Goal: Task Accomplishment & Management: Manage account settings

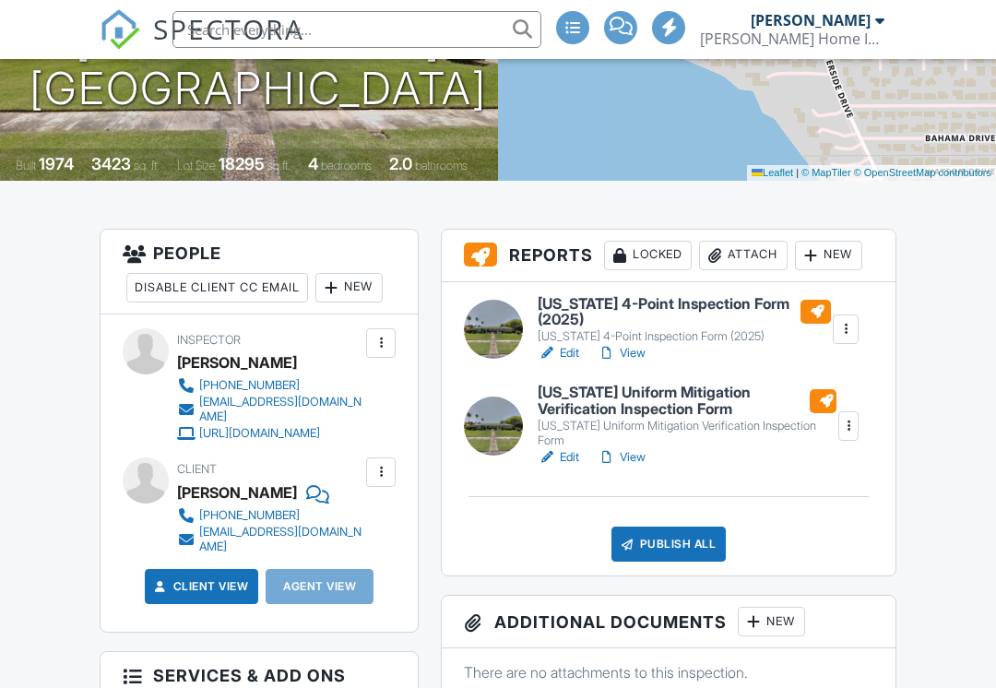
scroll to position [410, 0]
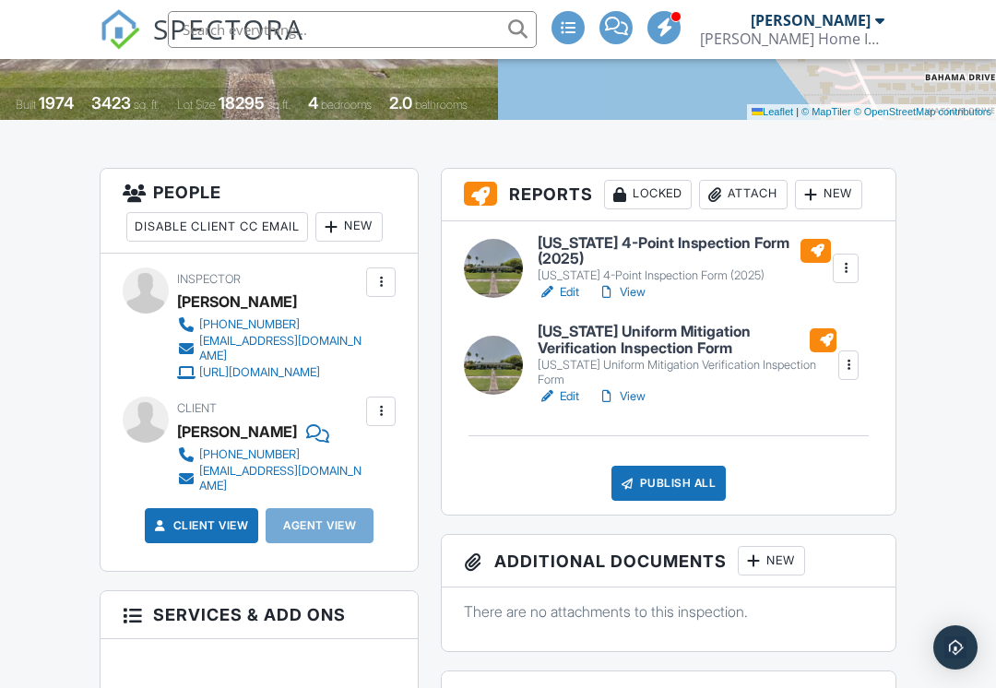
click at [336, 514] on div "Agent View" at bounding box center [320, 525] width 108 height 35
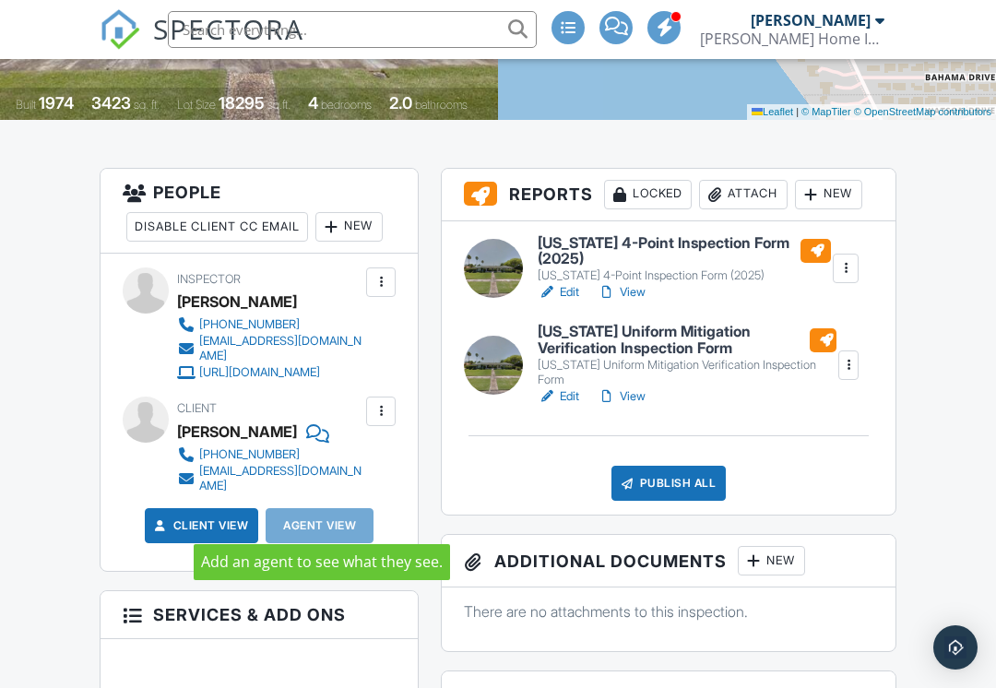
click at [366, 219] on div "New" at bounding box center [348, 227] width 67 height 30
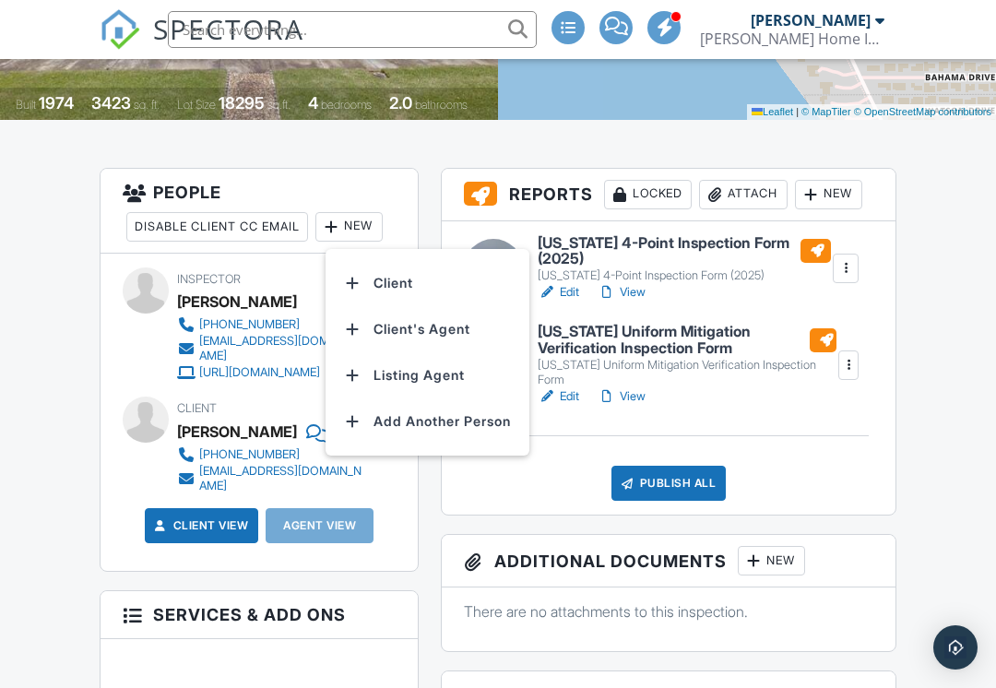
click at [440, 330] on li "Client's Agent" at bounding box center [428, 329] width 182 height 46
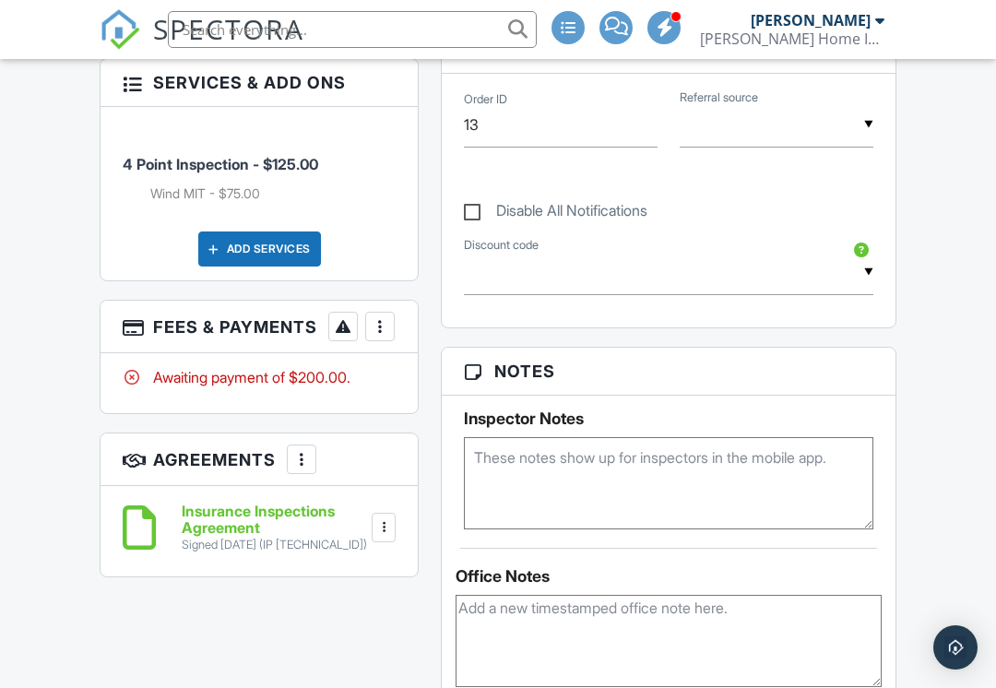
scroll to position [1070, 0]
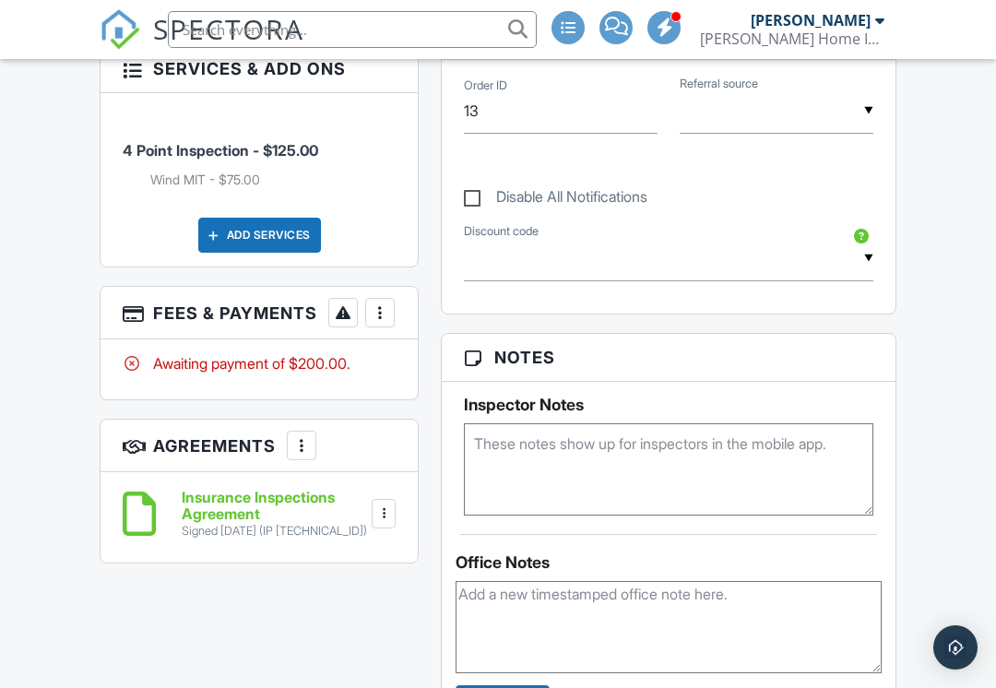
click at [276, 366] on div "Awaiting payment of $200.00." at bounding box center [259, 363] width 273 height 20
click at [371, 320] on div at bounding box center [380, 312] width 18 height 18
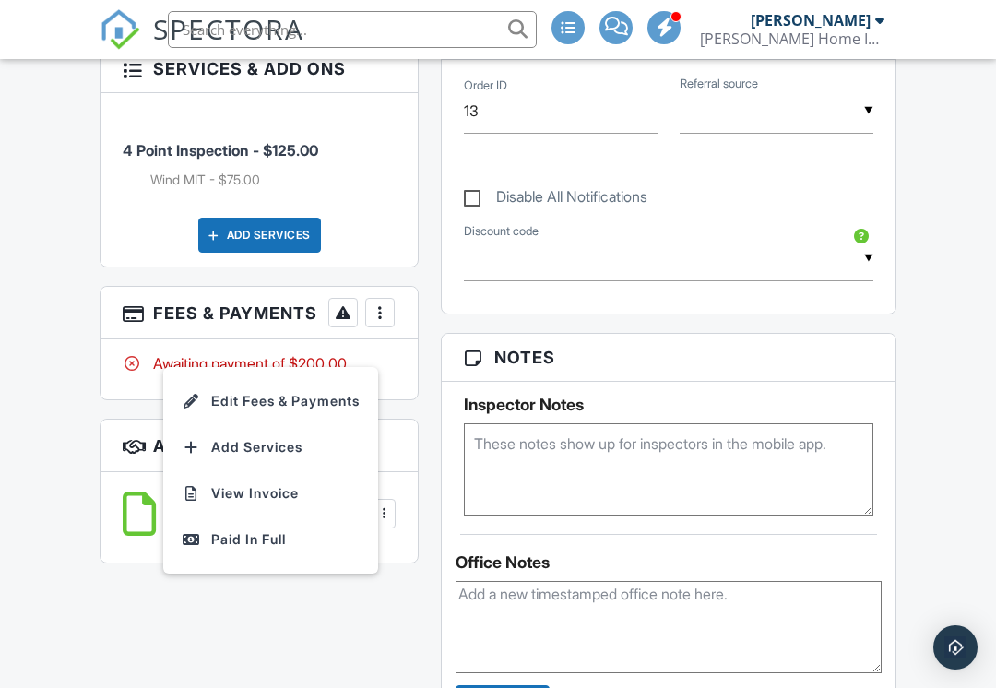
click at [270, 528] on div "Paid In Full" at bounding box center [271, 539] width 178 height 22
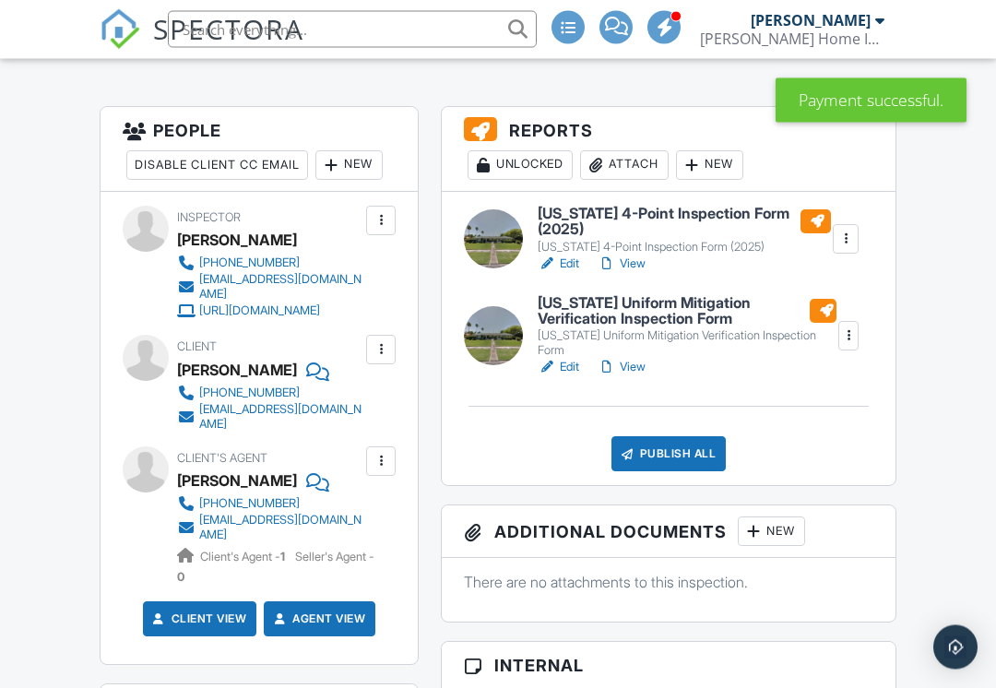
scroll to position [470, 0]
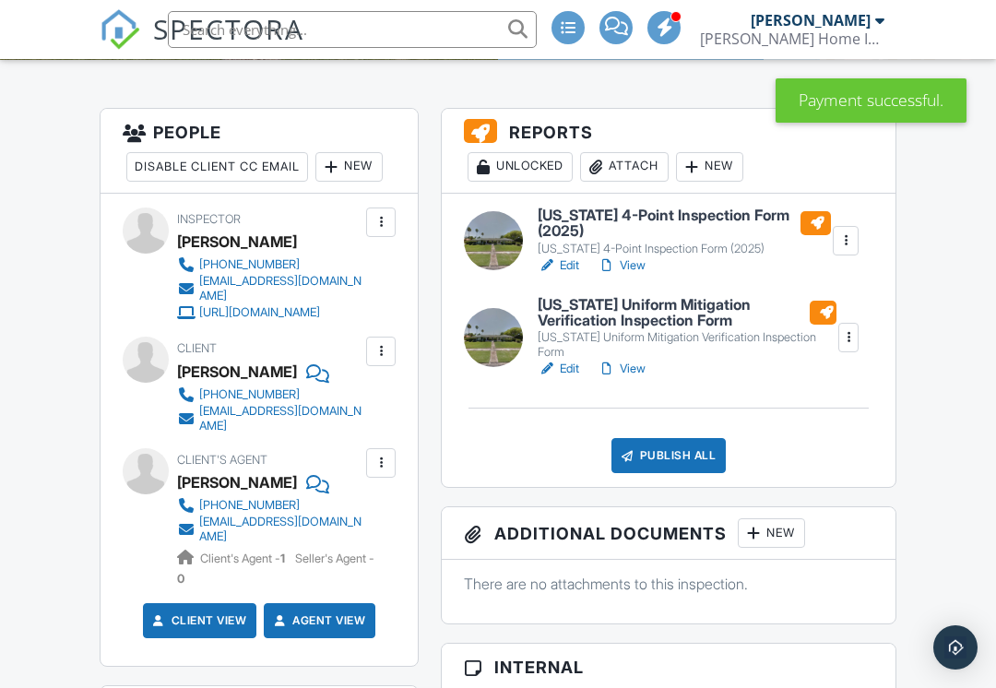
click at [688, 442] on div "Publish All" at bounding box center [668, 455] width 115 height 35
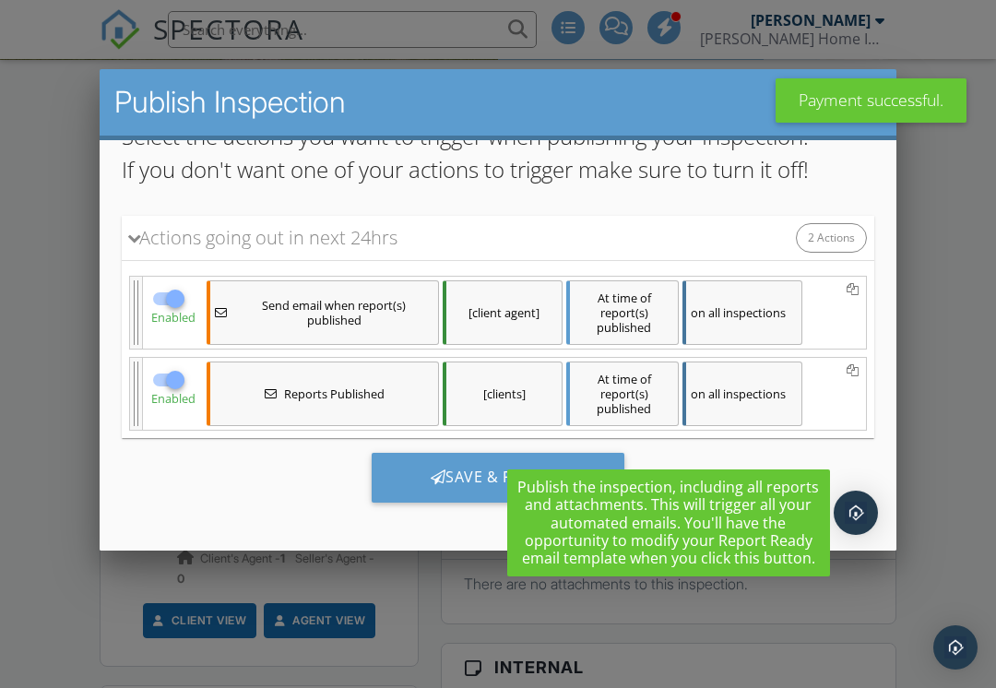
scroll to position [199, 0]
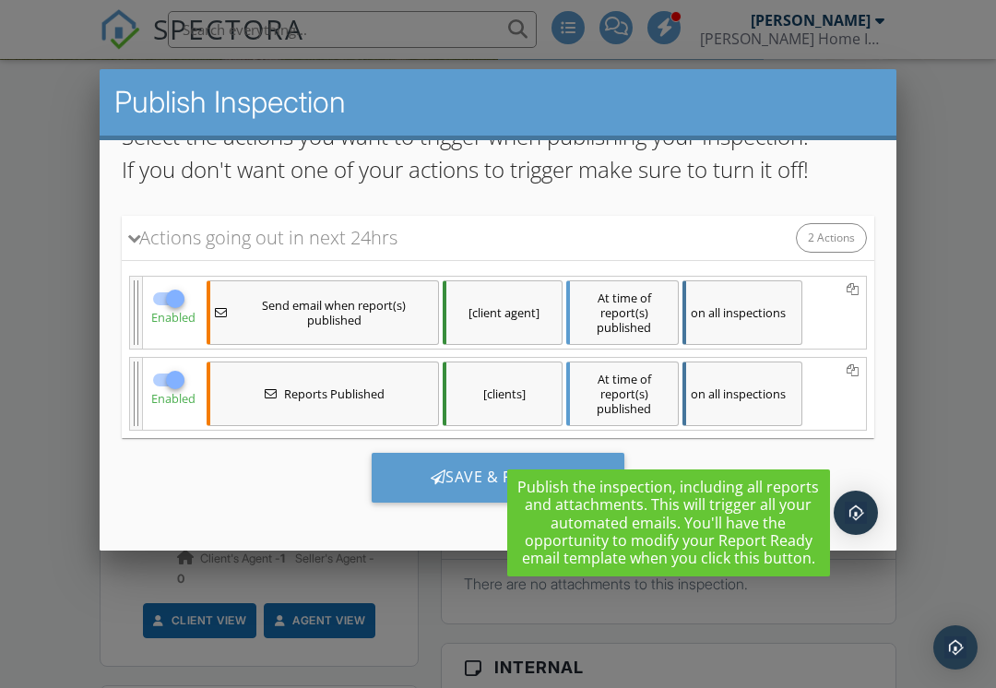
click at [846, 300] on span at bounding box center [852, 311] width 12 height 65
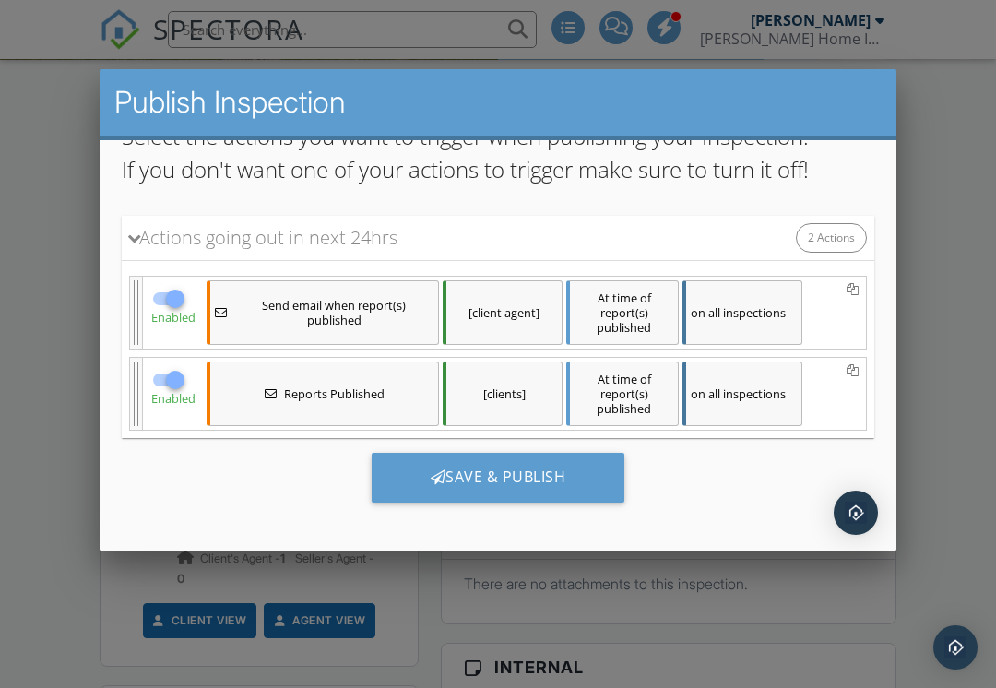
click at [848, 289] on icon at bounding box center [852, 289] width 12 height 13
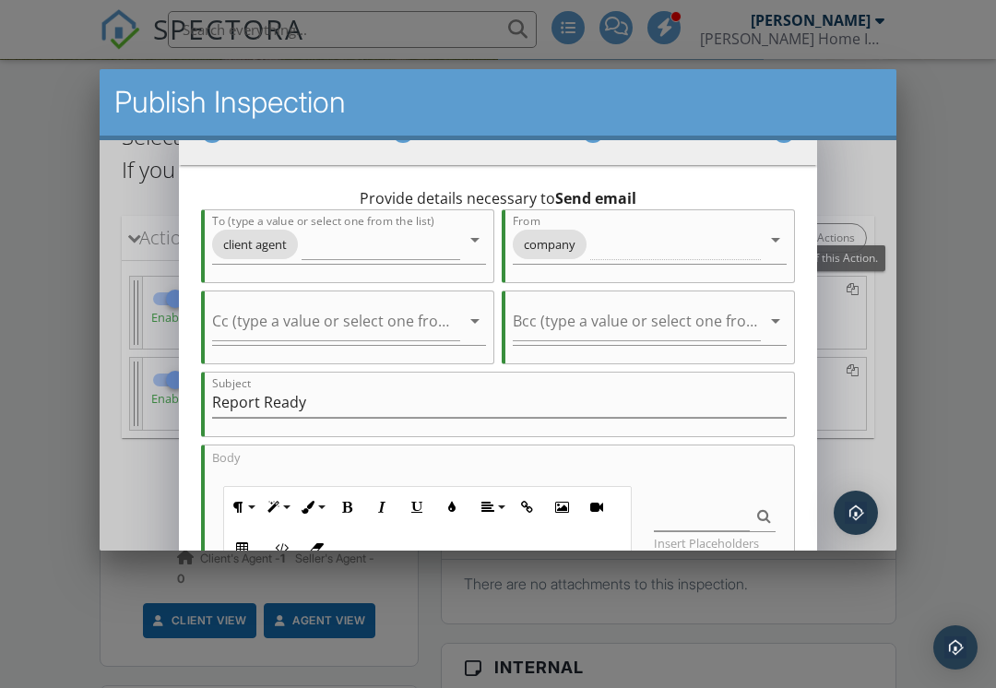
scroll to position [70, 0]
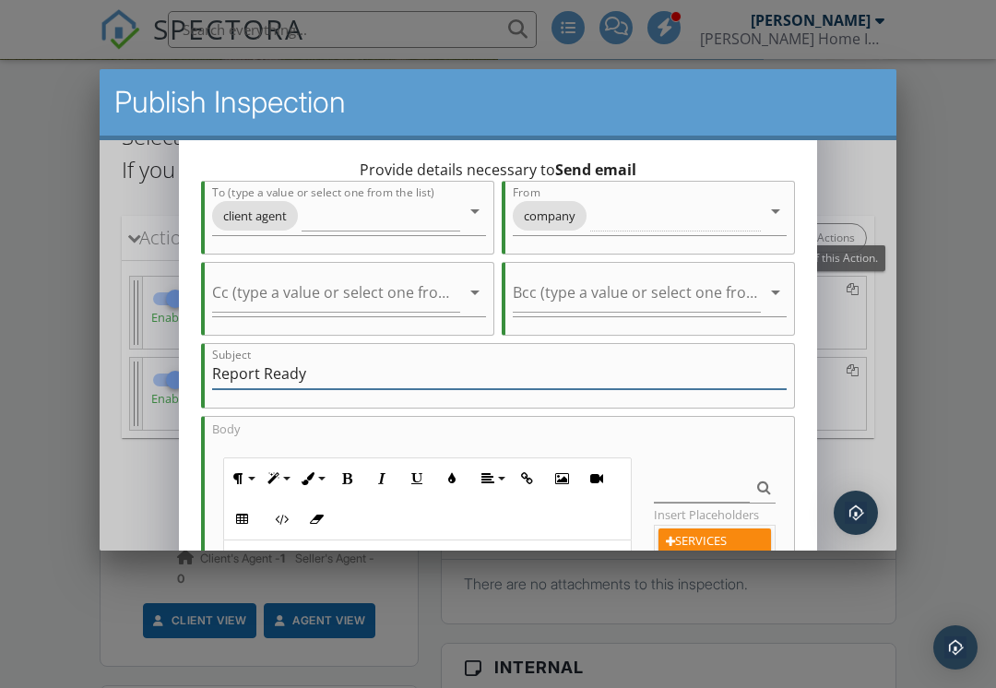
click at [556, 377] on input "Report Ready" at bounding box center [498, 373] width 573 height 30
type input "R"
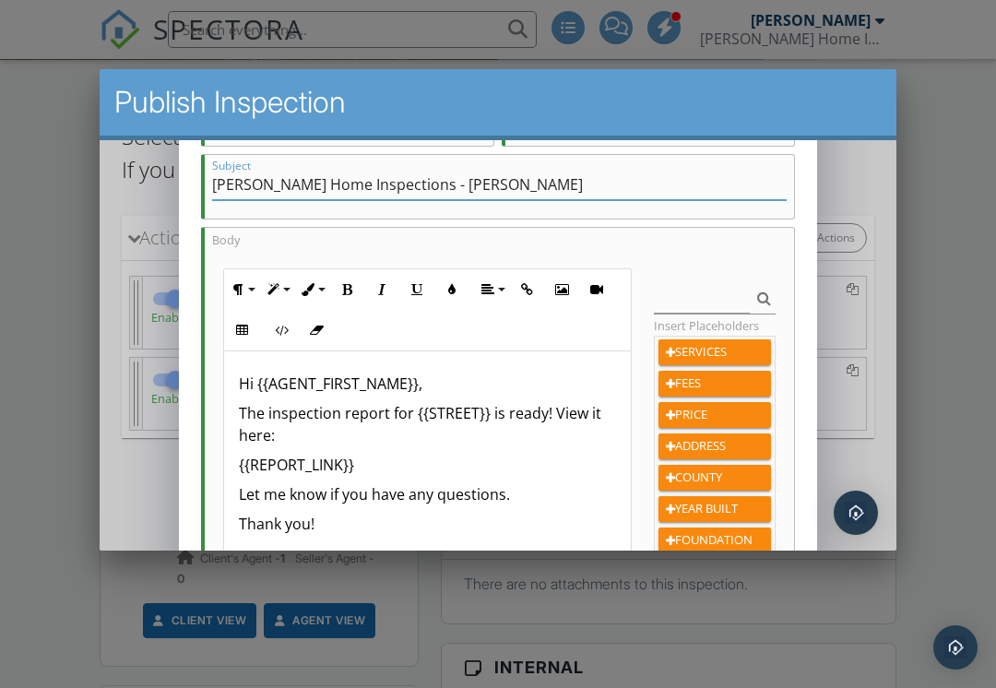
scroll to position [1, 0]
type input "[PERSON_NAME] Home Inspections - [PERSON_NAME]"
click at [435, 531] on p "Thank you!" at bounding box center [427, 523] width 377 height 22
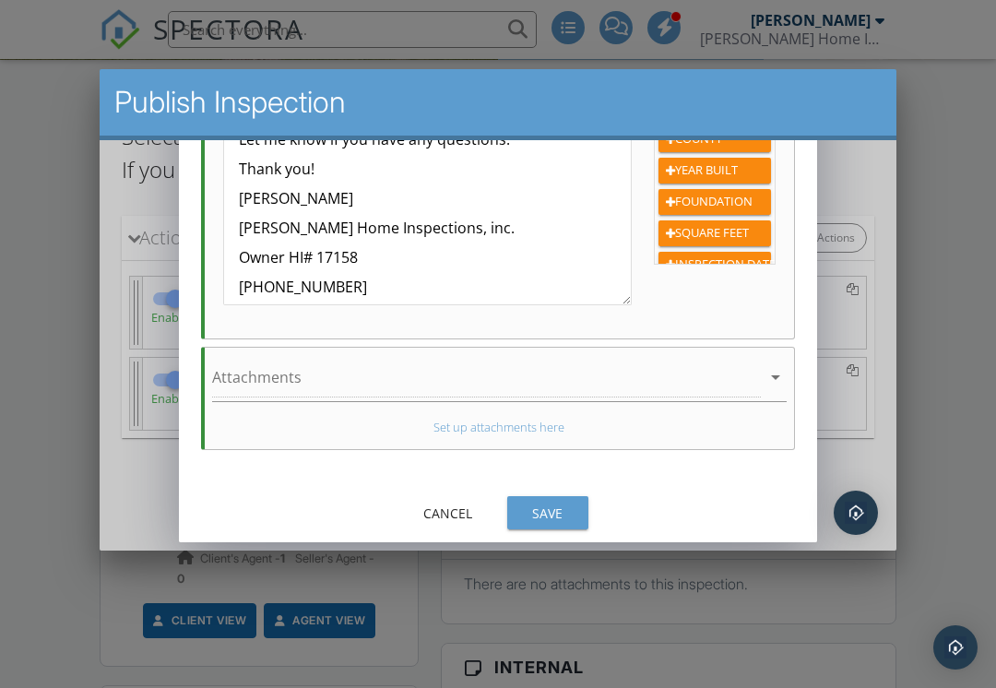
scroll to position [597, 0]
click at [559, 512] on div "Save" at bounding box center [548, 511] width 52 height 19
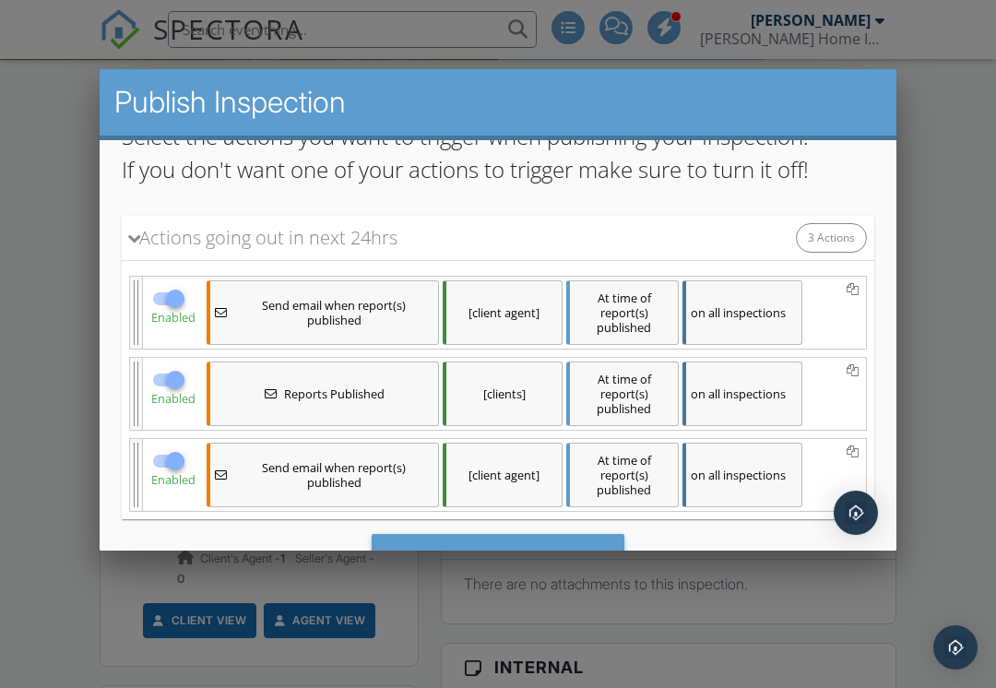
click at [851, 373] on icon at bounding box center [852, 370] width 12 height 13
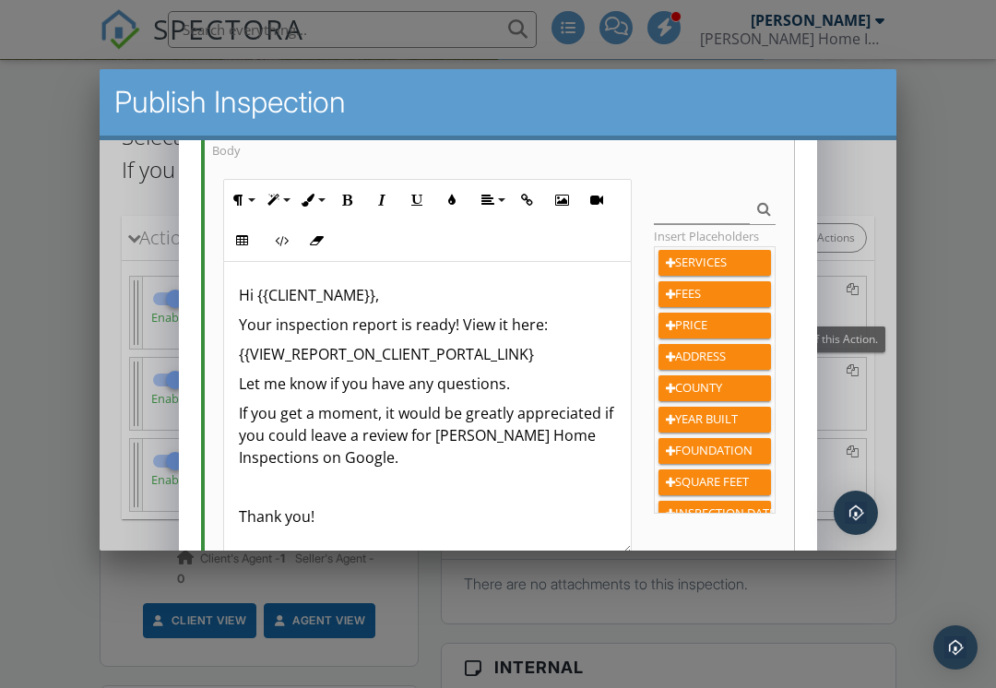
scroll to position [352, 0]
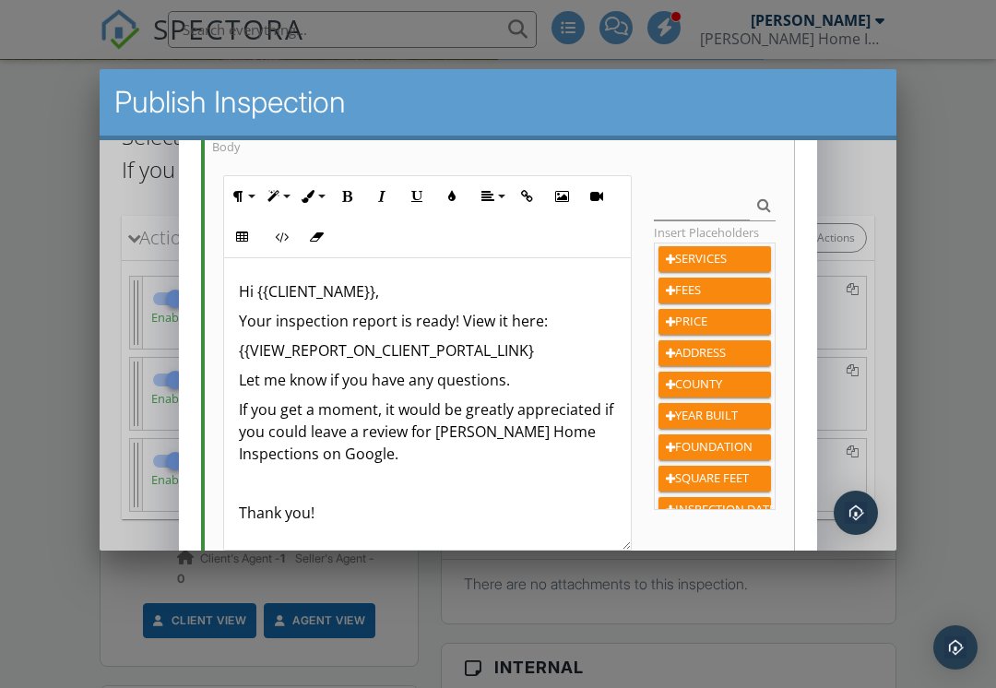
click at [546, 350] on p "{{VIEW_REPORT_ON_CLIENT_PORTAL_LINK}" at bounding box center [427, 349] width 377 height 22
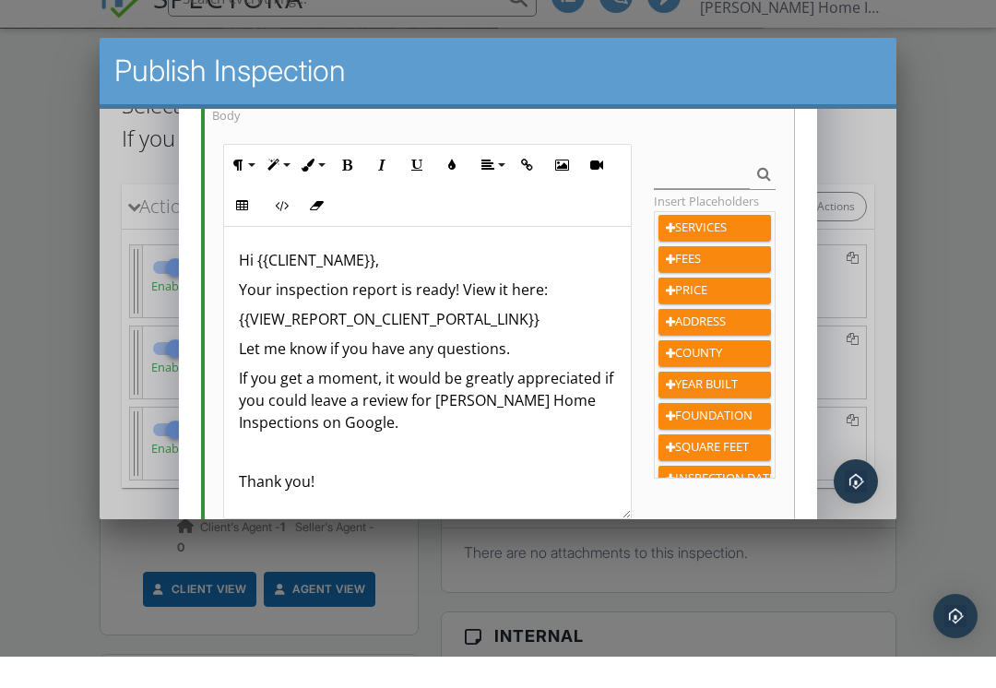
click at [795, 211] on div "Provide details necessary to Send email To (type a value or select one from the…" at bounding box center [497, 262] width 637 height 881
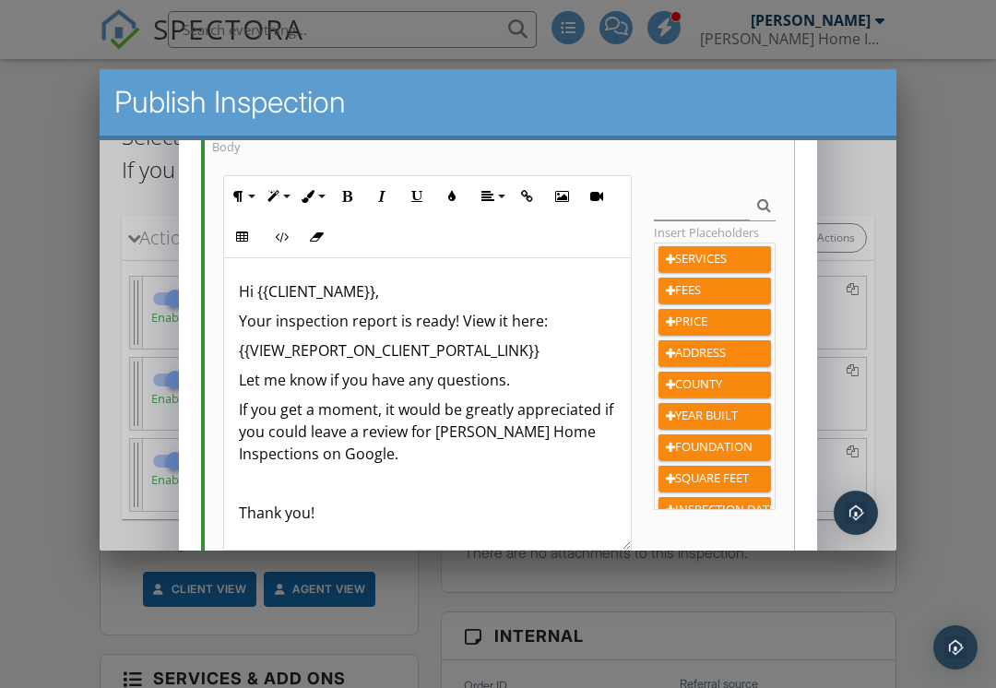
scroll to position [0, 0]
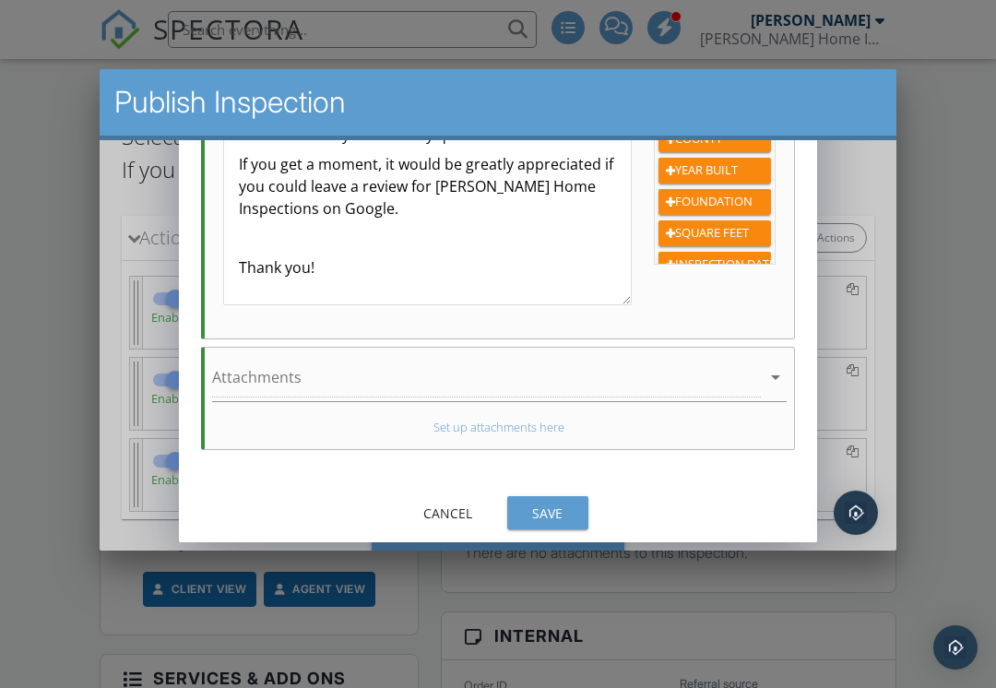
click at [563, 503] on div "Save" at bounding box center [548, 511] width 52 height 19
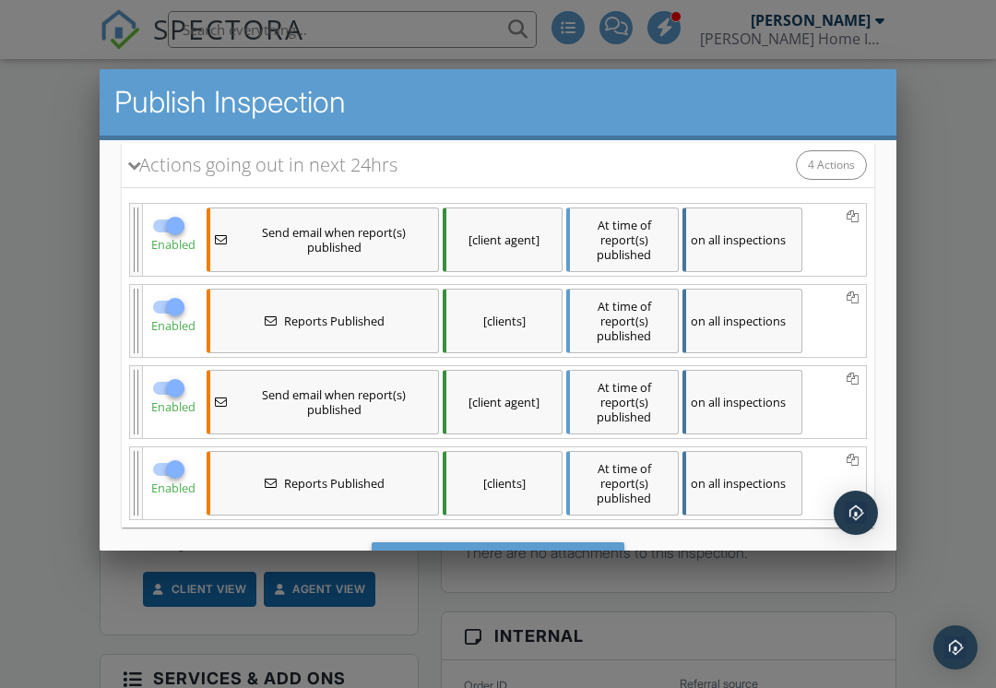
scroll to position [268, 0]
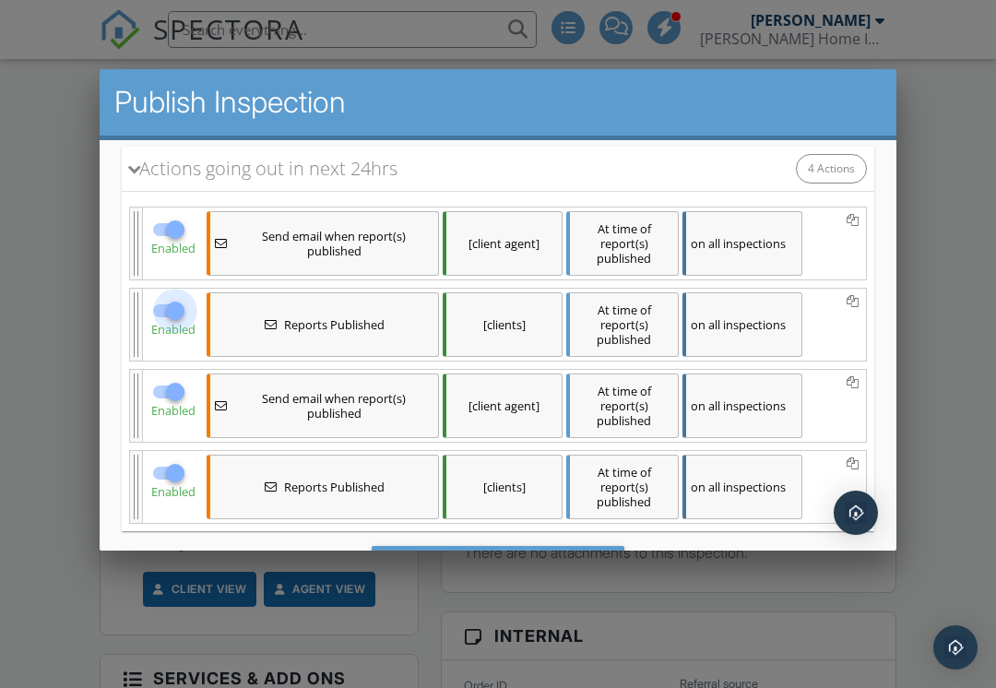
click at [171, 302] on div at bounding box center [175, 309] width 31 height 31
checkbox input "false"
click at [169, 223] on div at bounding box center [175, 228] width 31 height 31
checkbox input "false"
click at [849, 386] on icon at bounding box center [852, 382] width 12 height 13
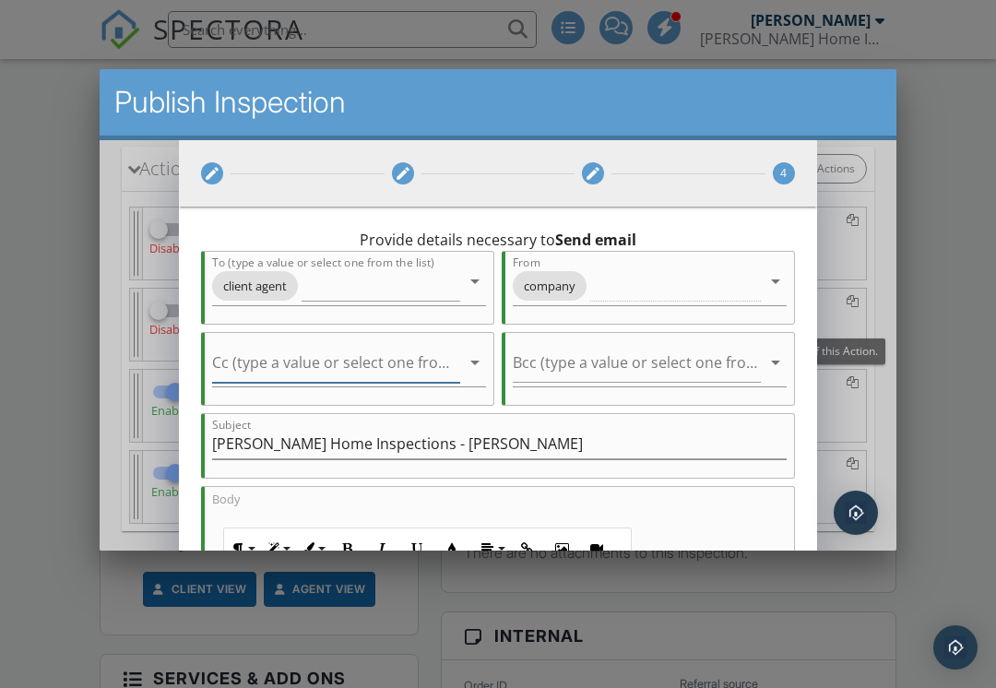
click at [363, 366] on input "Cc (type a value or select one from the list)" at bounding box center [336, 366] width 248 height 30
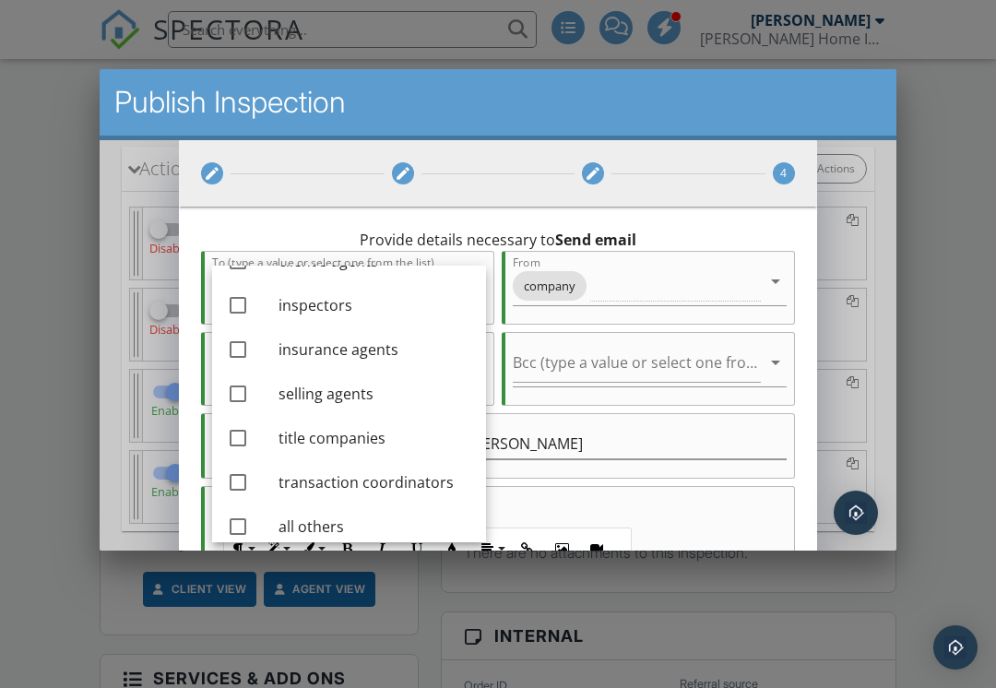
scroll to position [171, 0]
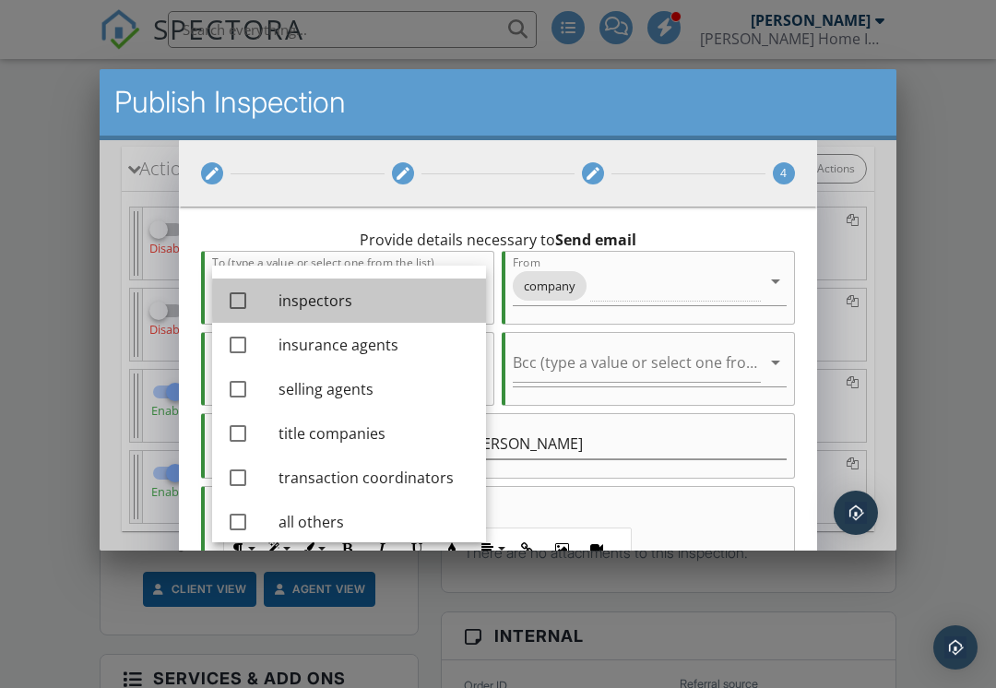
click at [320, 306] on div "inspectors" at bounding box center [374, 300] width 193 height 22
checkbox input "true"
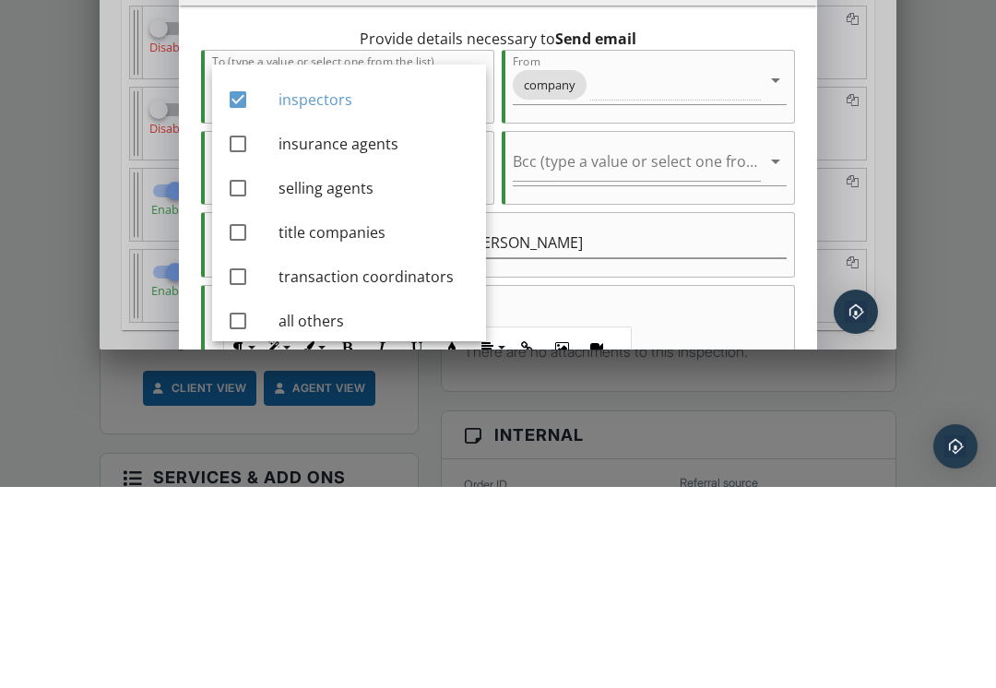
click at [799, 251] on div "Provide details necessary to Send email To (type a value or select one from the…" at bounding box center [497, 446] width 637 height 881
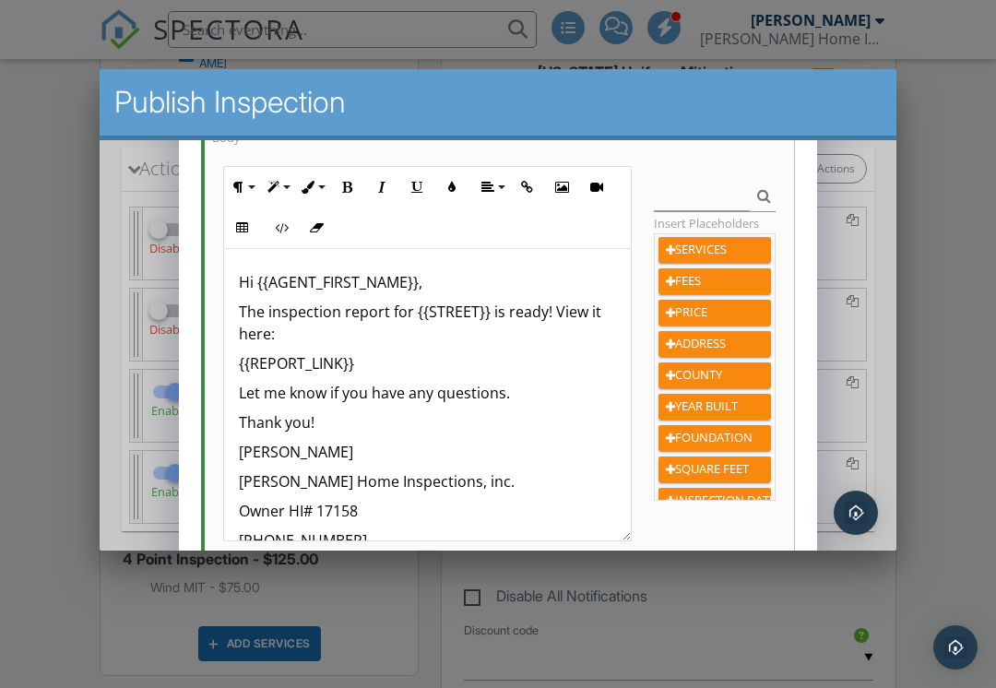
scroll to position [362, 0]
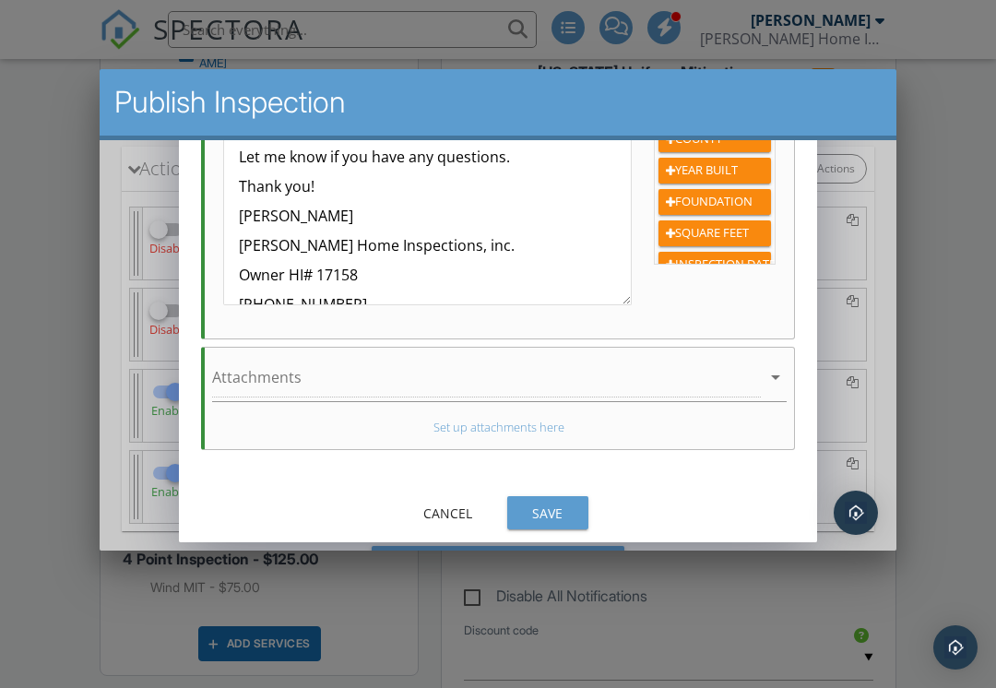
click at [535, 520] on div "Save" at bounding box center [548, 511] width 52 height 19
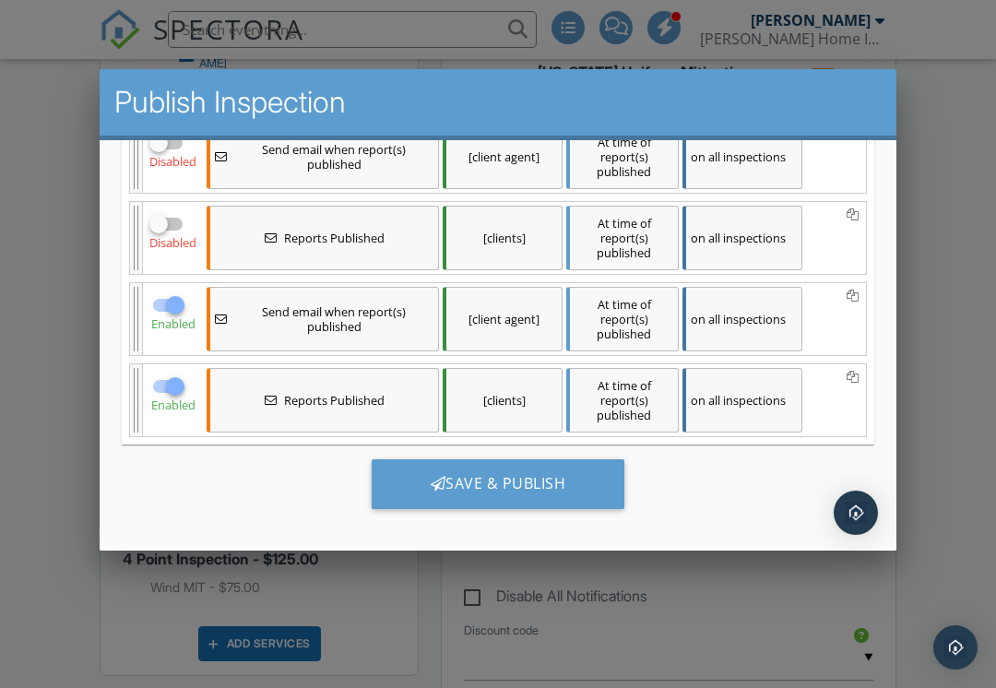
scroll to position [361, 0]
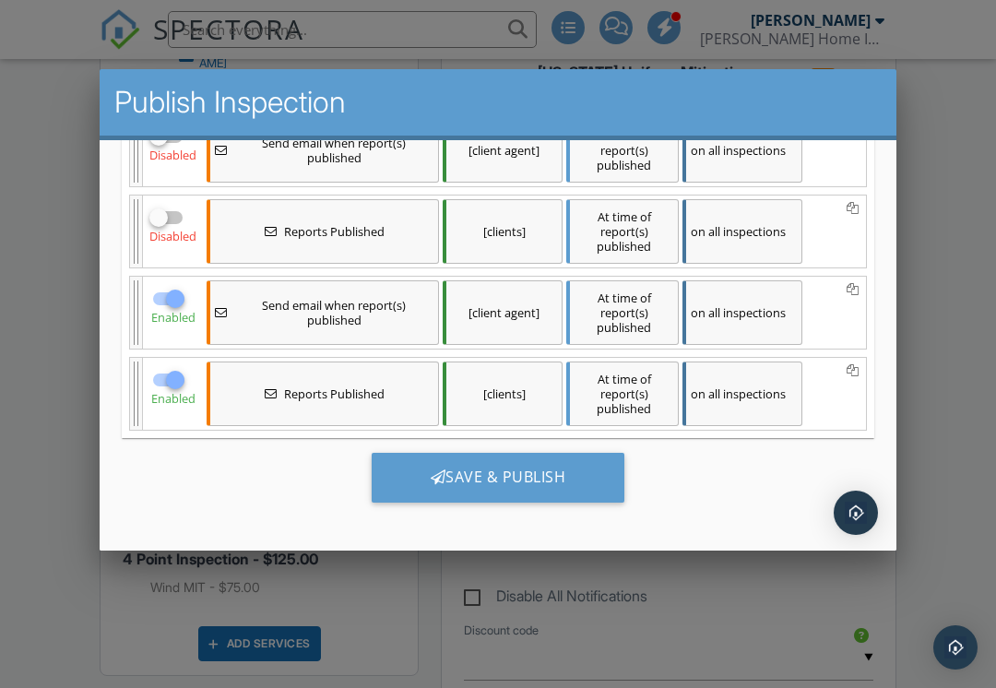
click at [847, 372] on icon at bounding box center [852, 370] width 12 height 13
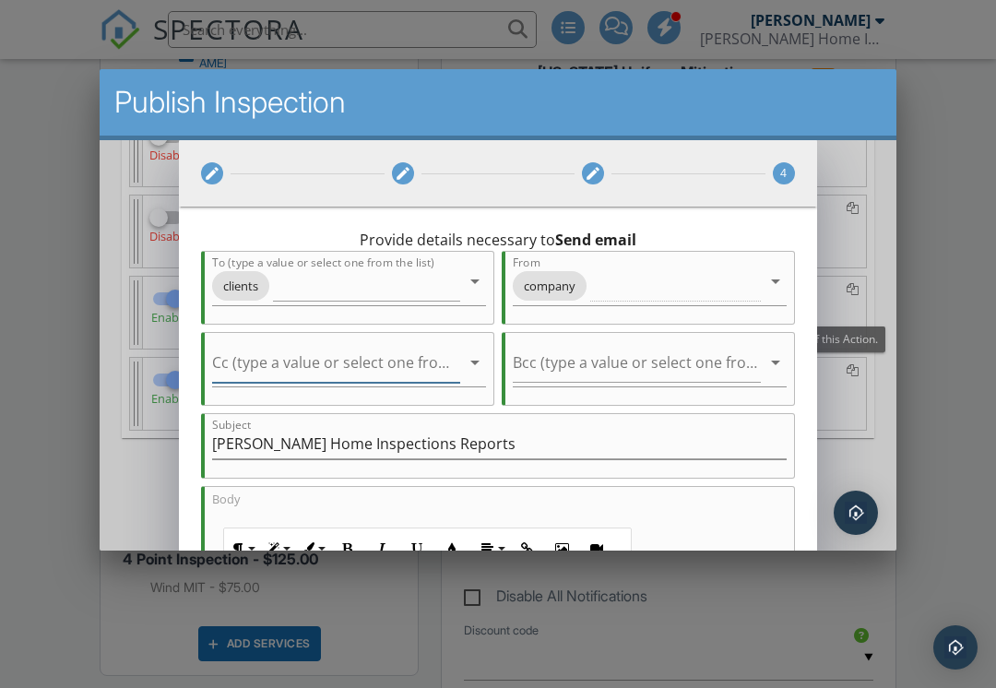
click at [397, 366] on input "Cc (type a value or select one from the list)" at bounding box center [336, 366] width 248 height 30
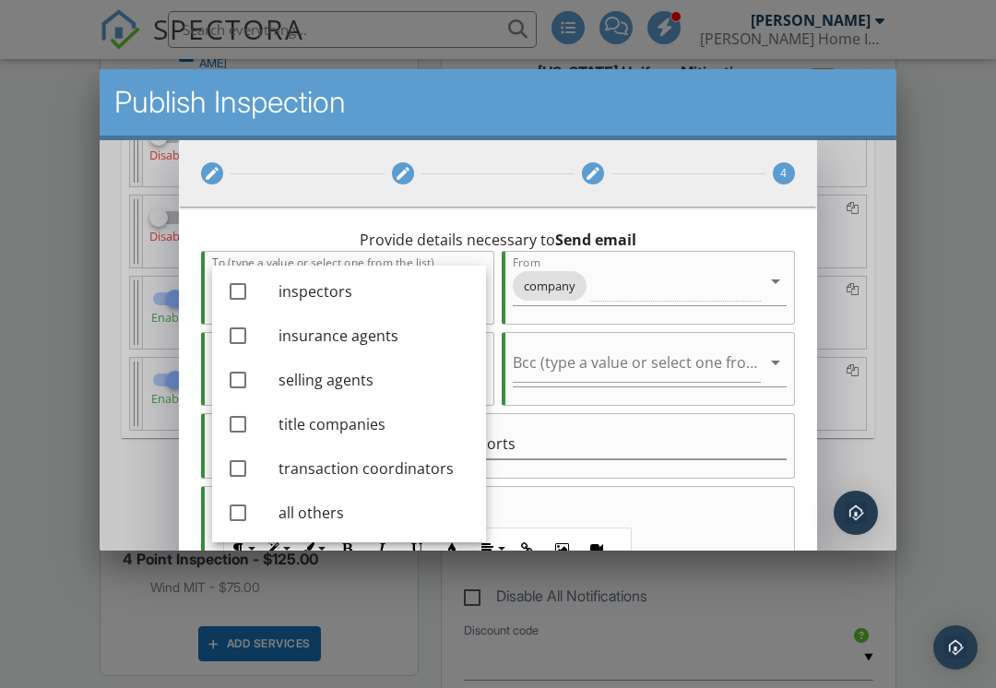
scroll to position [181, 0]
click at [804, 295] on div "Provide details necessary to Send email To (type a value or select one from the…" at bounding box center [497, 646] width 637 height 881
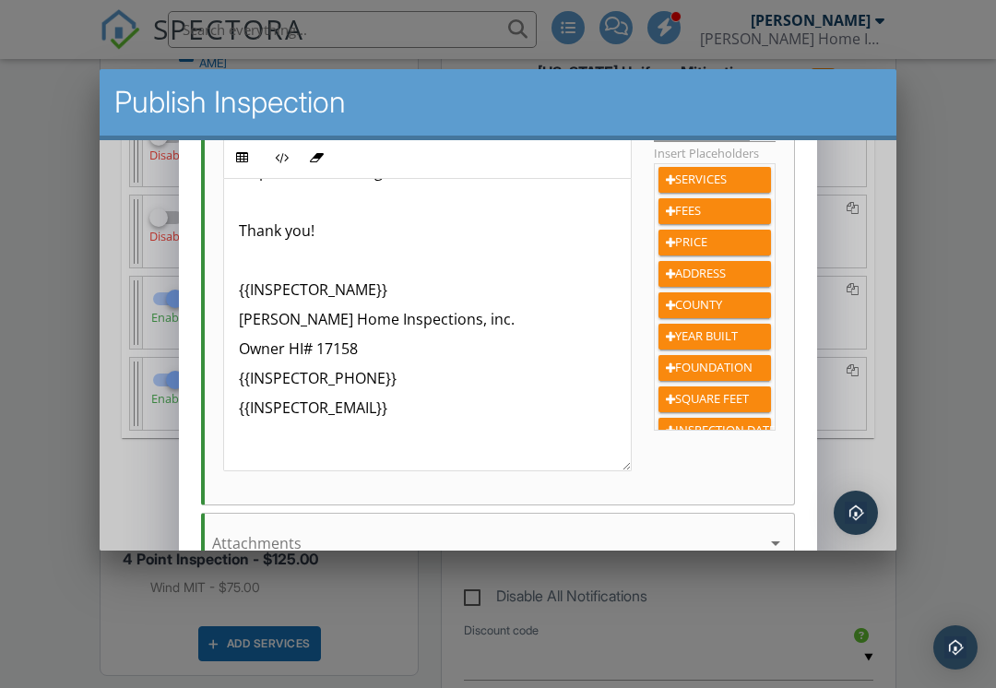
scroll to position [203, 0]
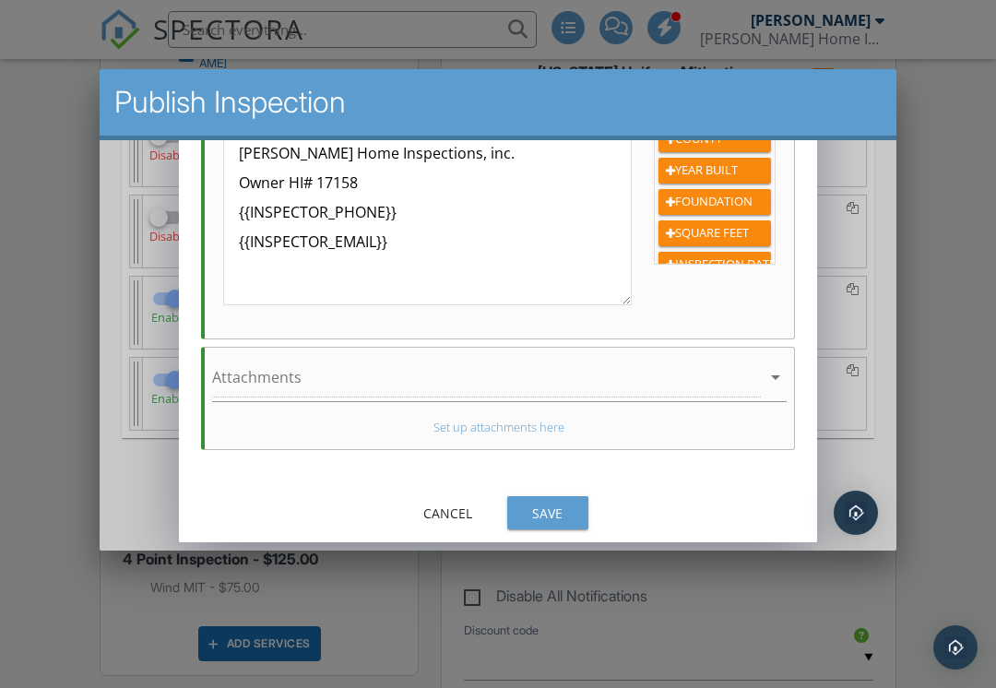
click at [552, 502] on div "Save" at bounding box center [548, 511] width 52 height 19
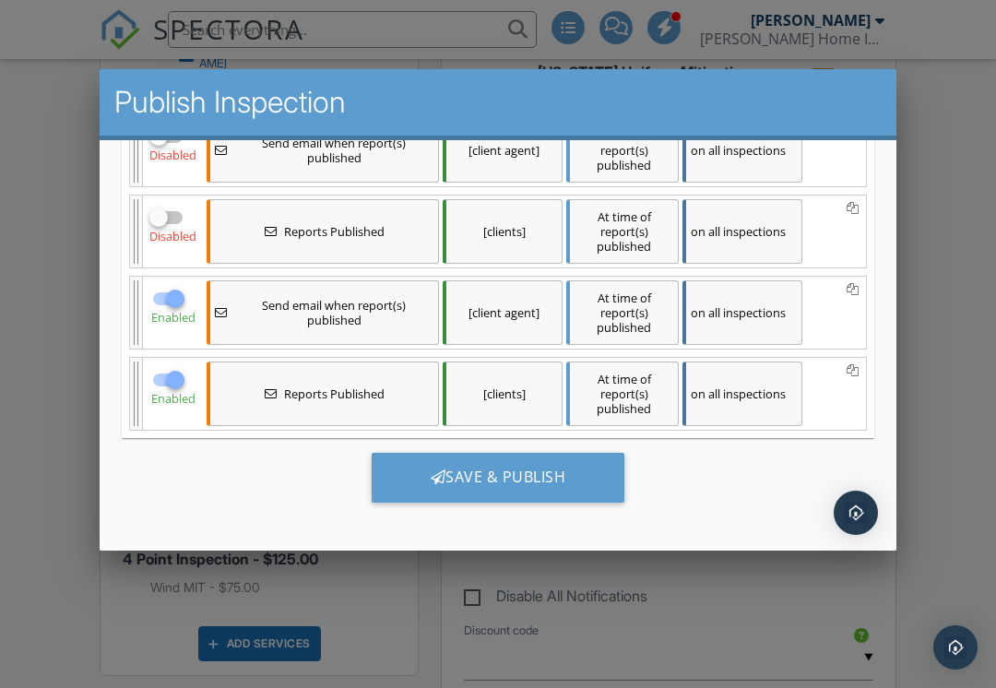
click at [572, 473] on div "Save & Publish" at bounding box center [499, 477] width 254 height 50
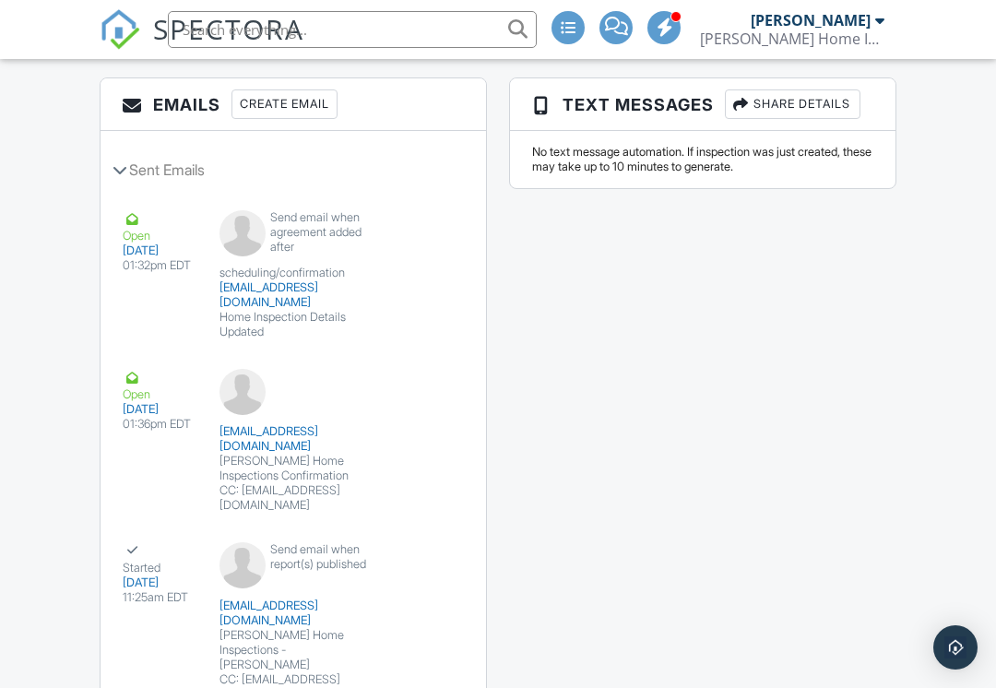
scroll to position [2598, 0]
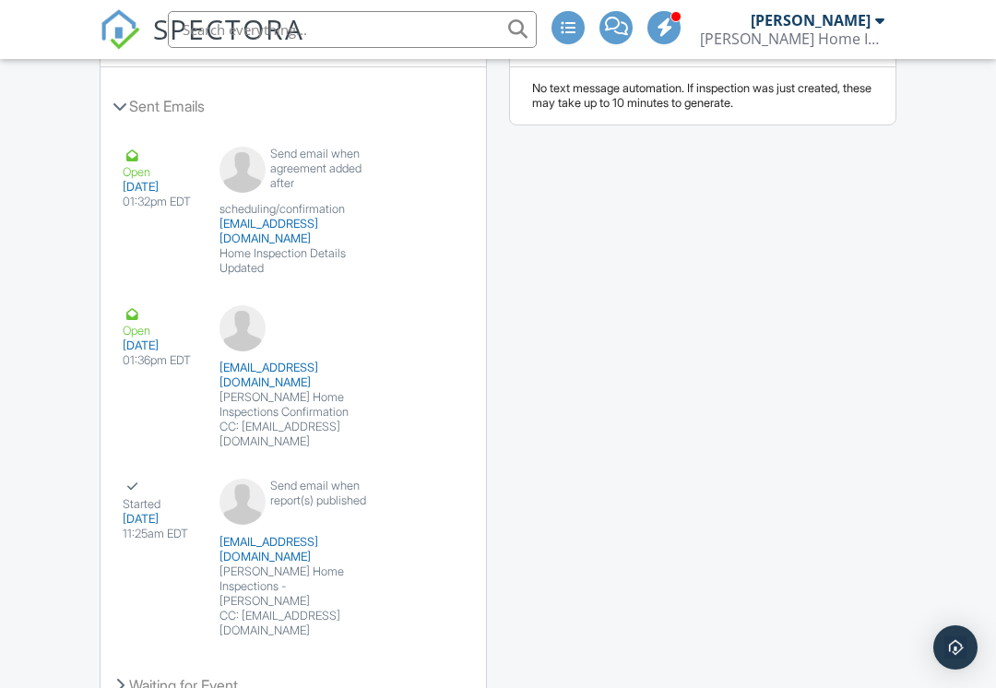
click at [114, 660] on div "Waiting for Event" at bounding box center [292, 685] width 385 height 50
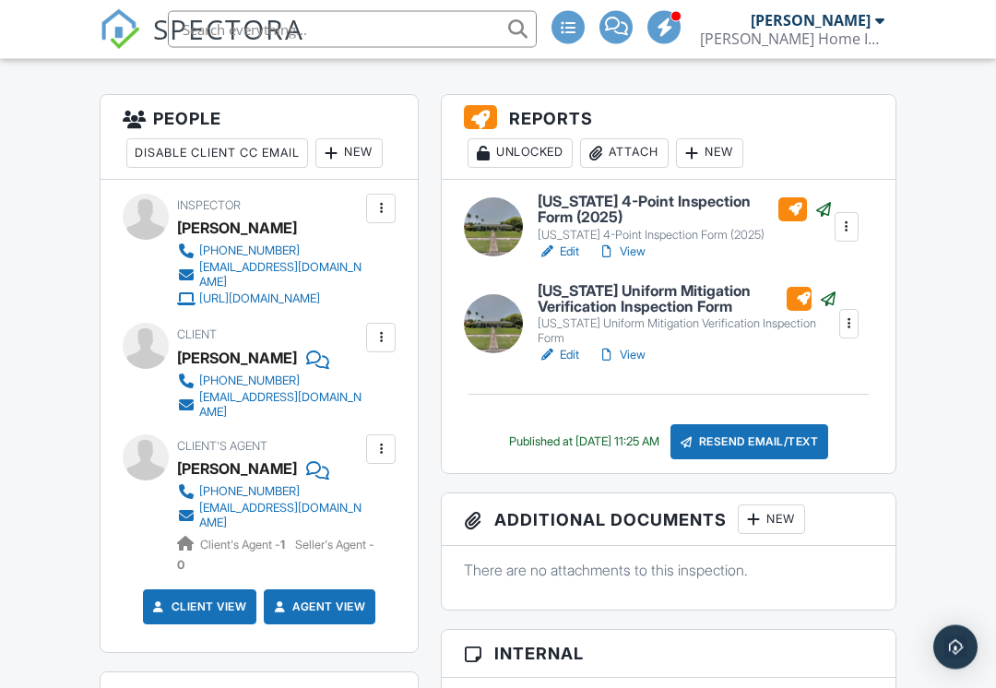
scroll to position [479, 0]
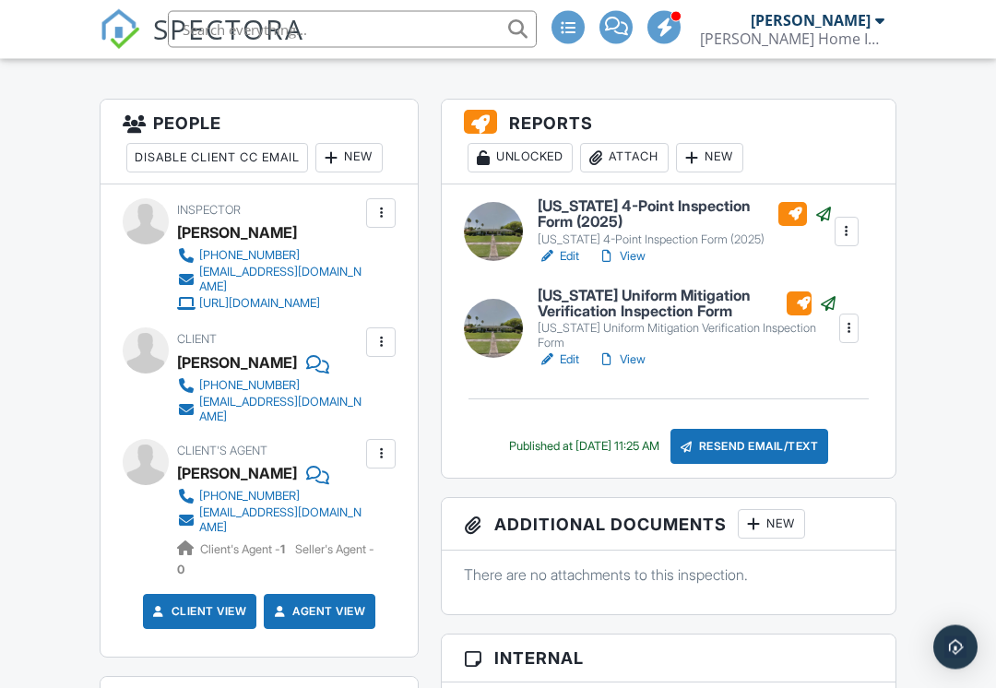
click at [751, 430] on div "Resend Email/Text" at bounding box center [749, 447] width 159 height 35
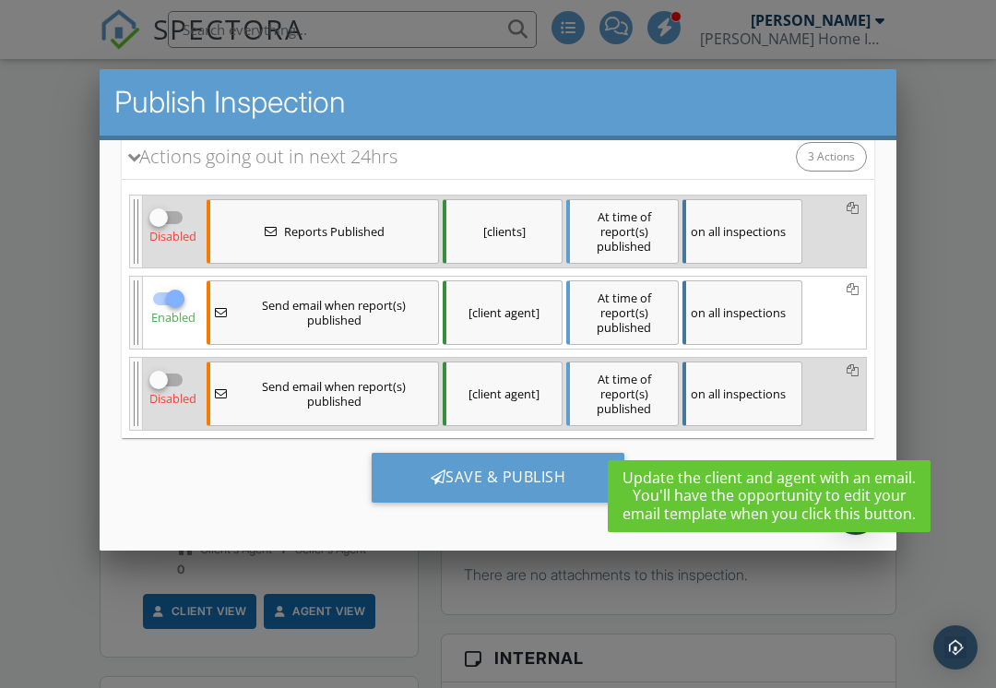
scroll to position [280, 0]
click at [155, 219] on div at bounding box center [158, 216] width 31 height 31
checkbox input "true"
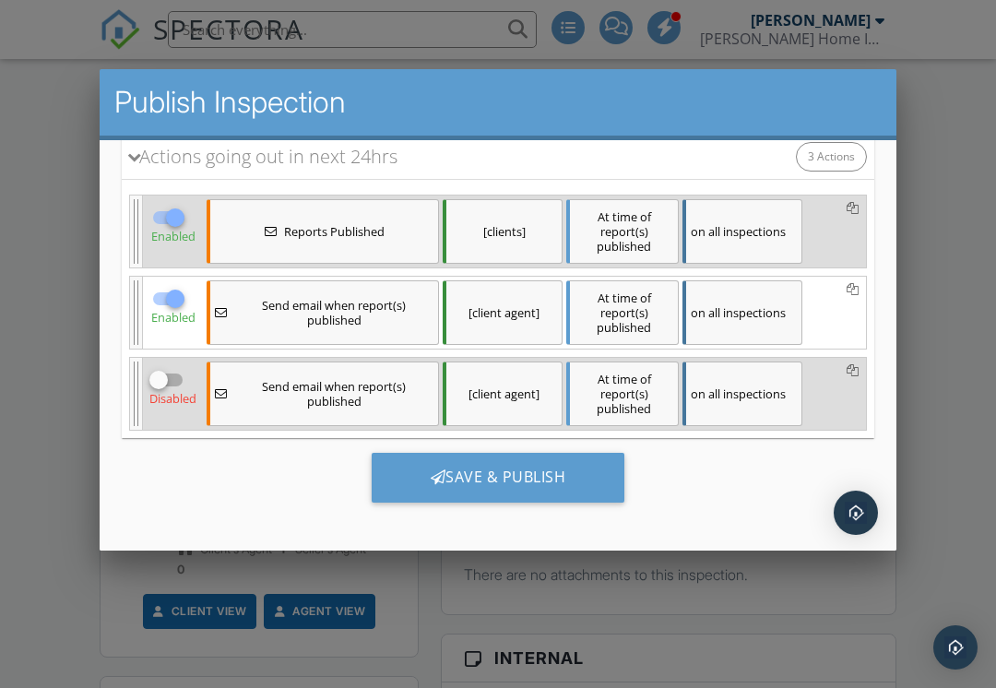
click at [851, 207] on icon at bounding box center [852, 208] width 12 height 13
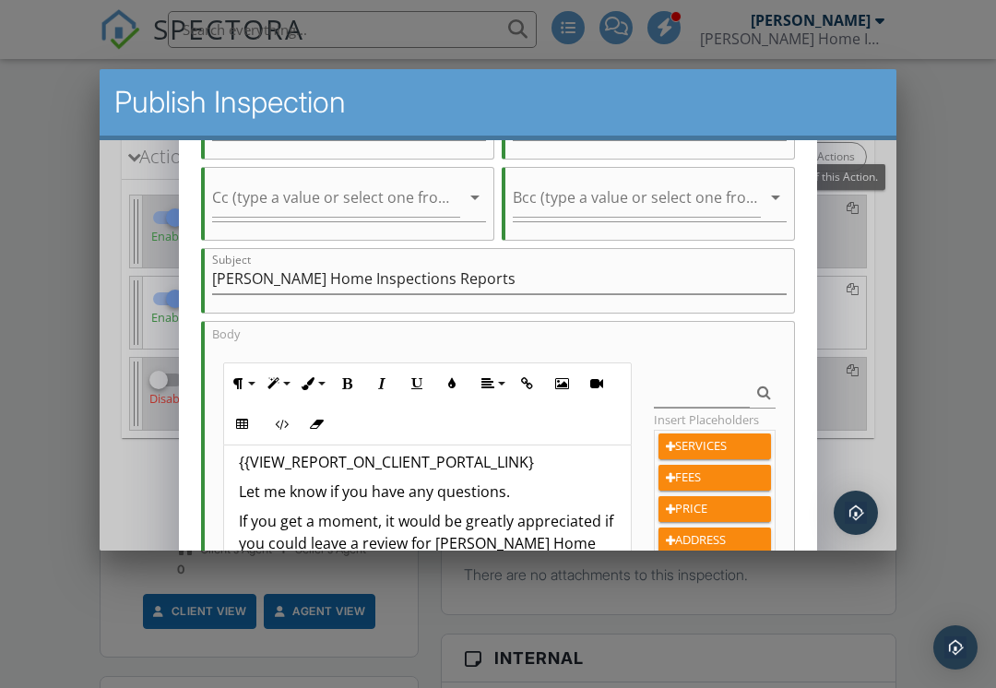
scroll to position [74, 0]
click at [565, 457] on p "{{VIEW_REPORT_ON_CLIENT_PORTAL_LINK}" at bounding box center [427, 463] width 377 height 22
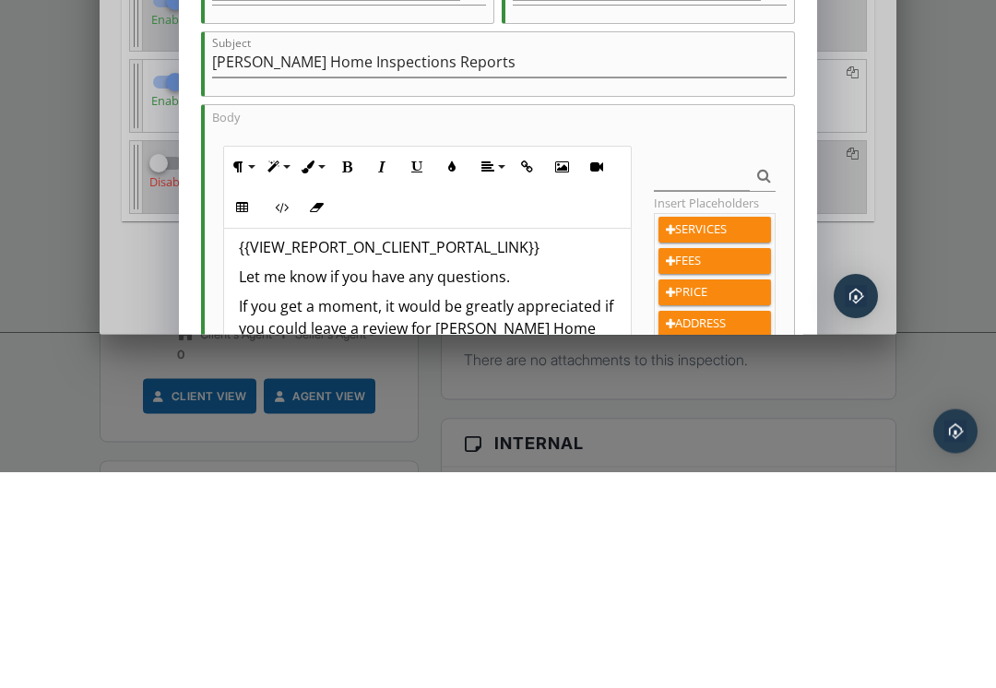
click at [798, 228] on div "Provide details necessary to Send email To (type a value or select one from the…" at bounding box center [497, 266] width 637 height 881
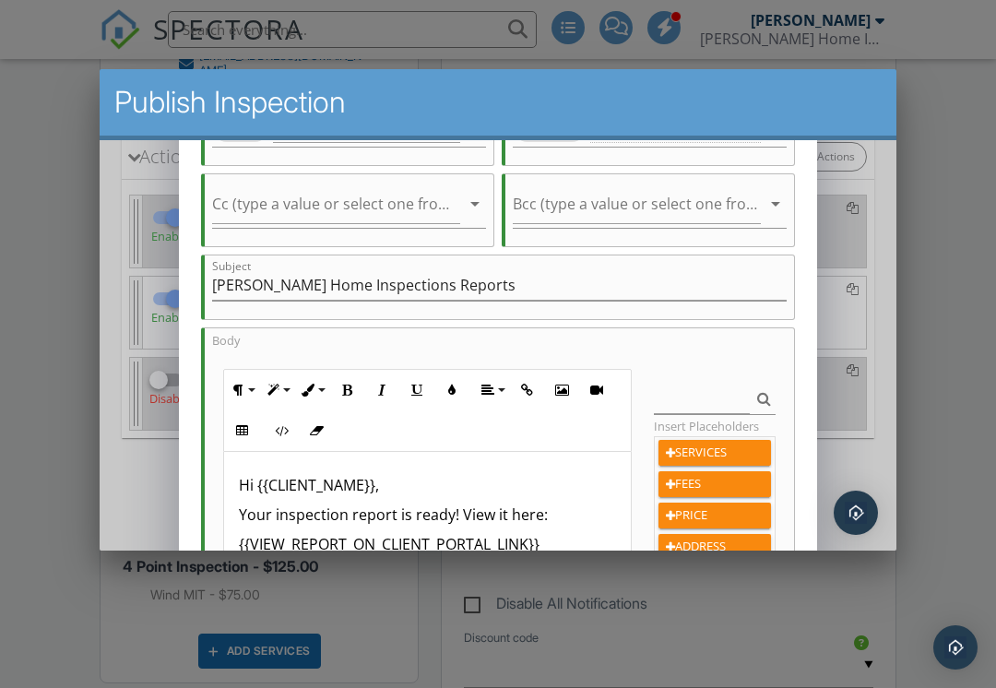
scroll to position [62, 0]
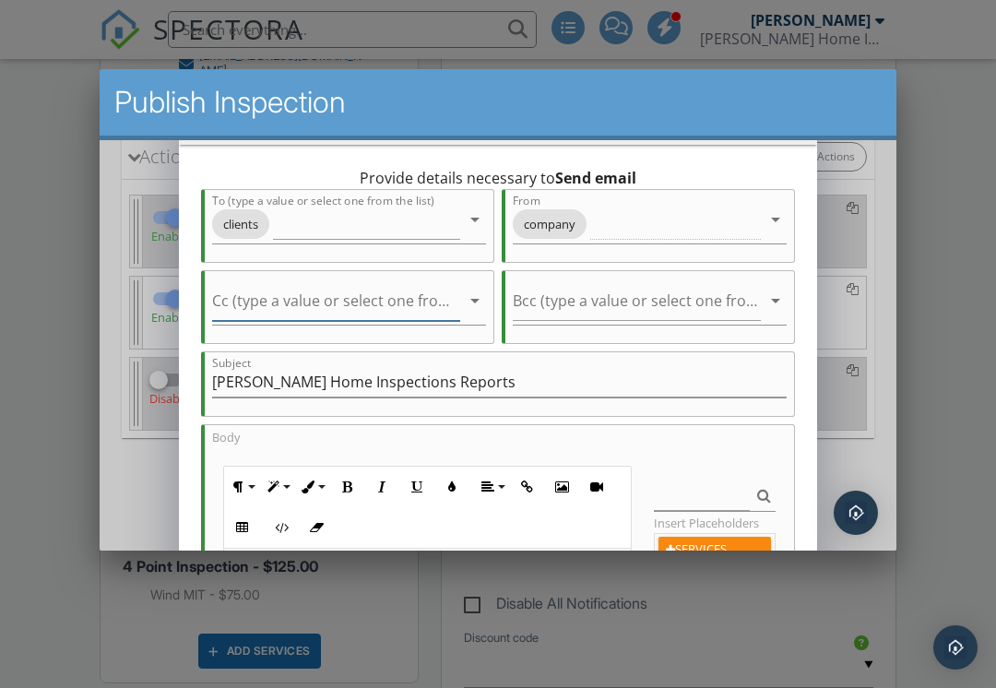
click at [398, 293] on input "Cc (type a value or select one from the list)" at bounding box center [336, 305] width 248 height 30
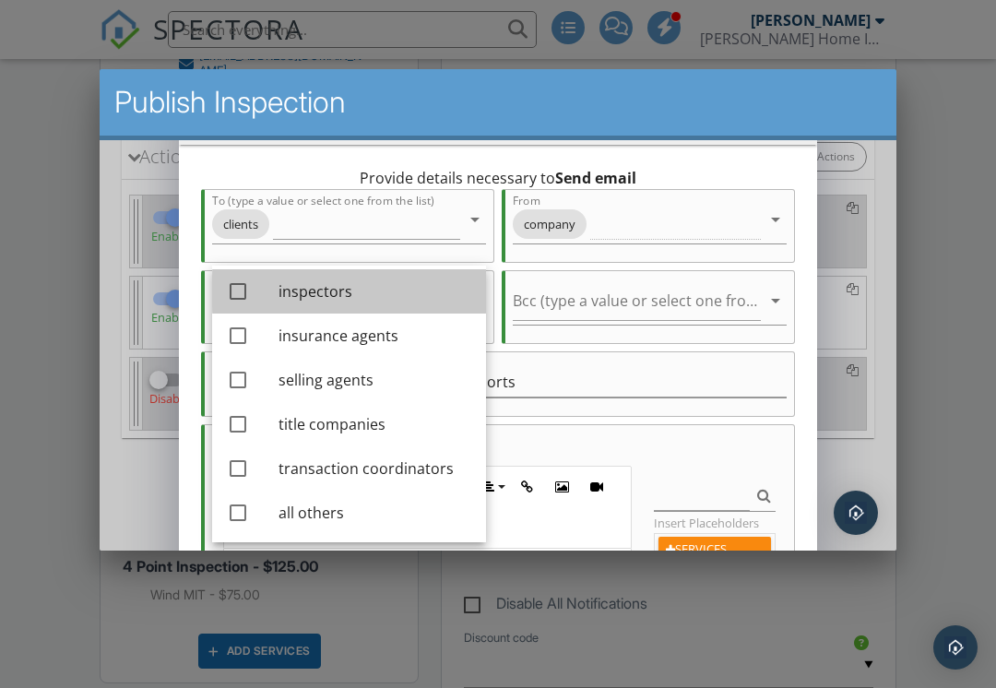
scroll to position [181, 0]
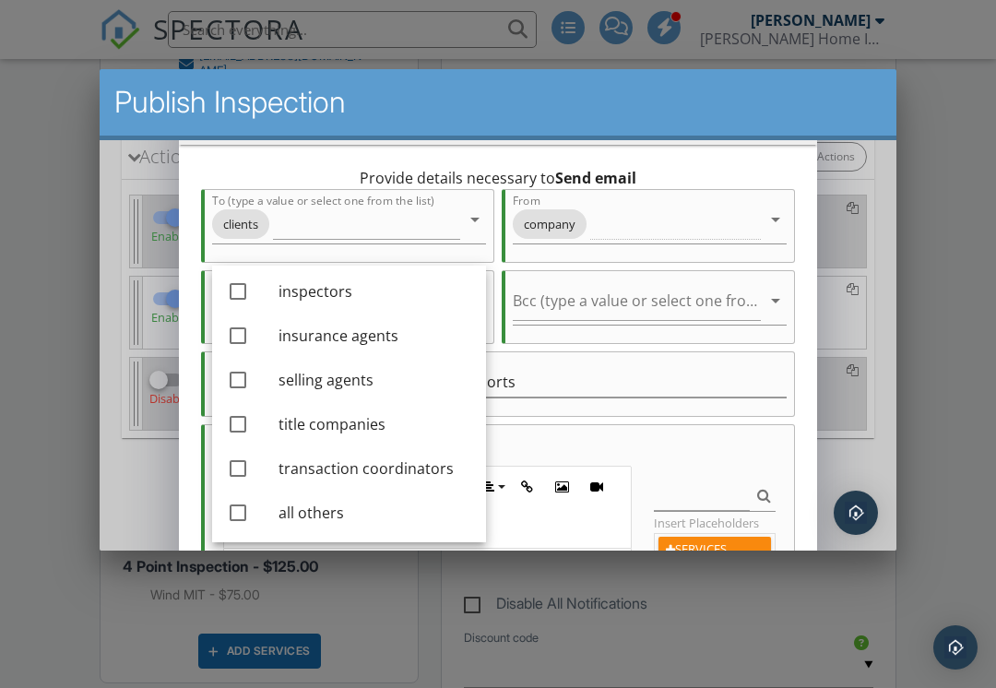
click at [229, 300] on div at bounding box center [237, 290] width 31 height 31
checkbox input "true"
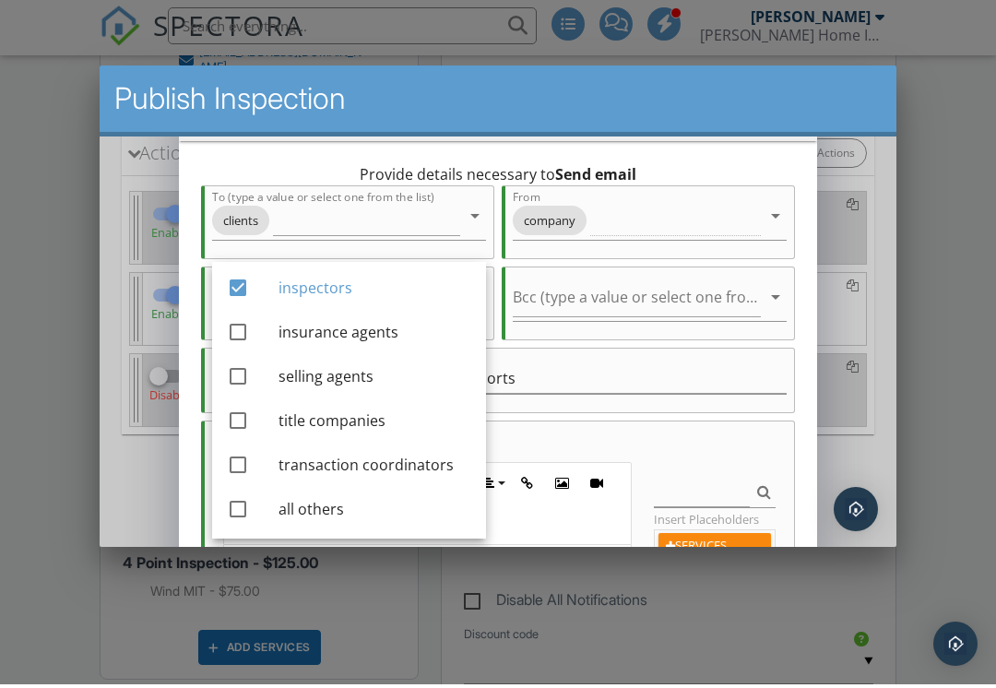
click at [805, 272] on div "Provide details necessary to Send email To (type a value or select one from the…" at bounding box center [497, 580] width 637 height 881
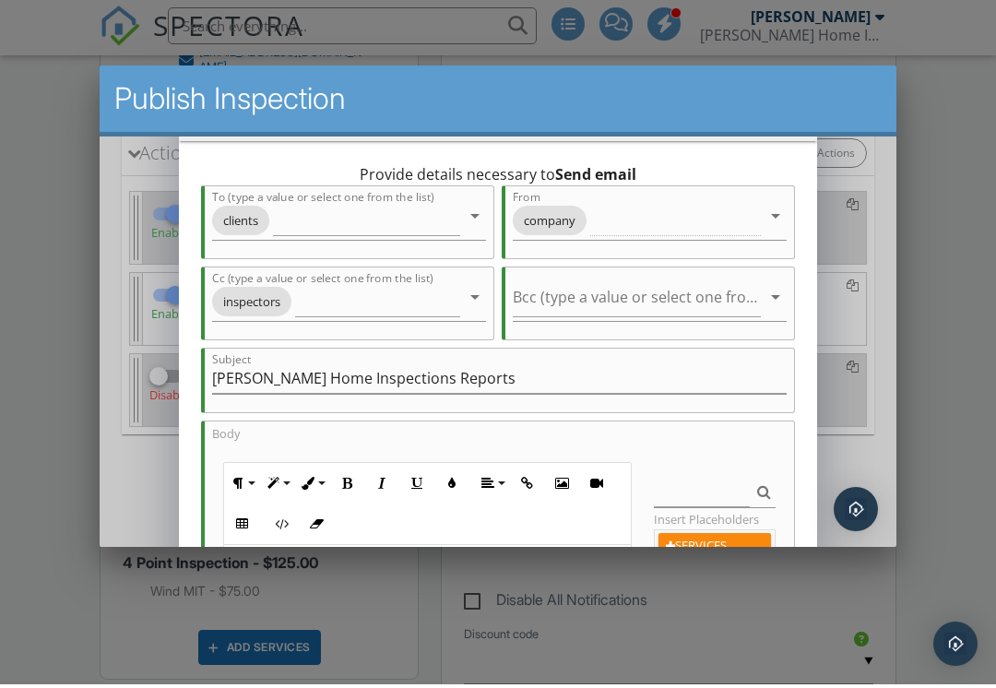
scroll to position [699, 0]
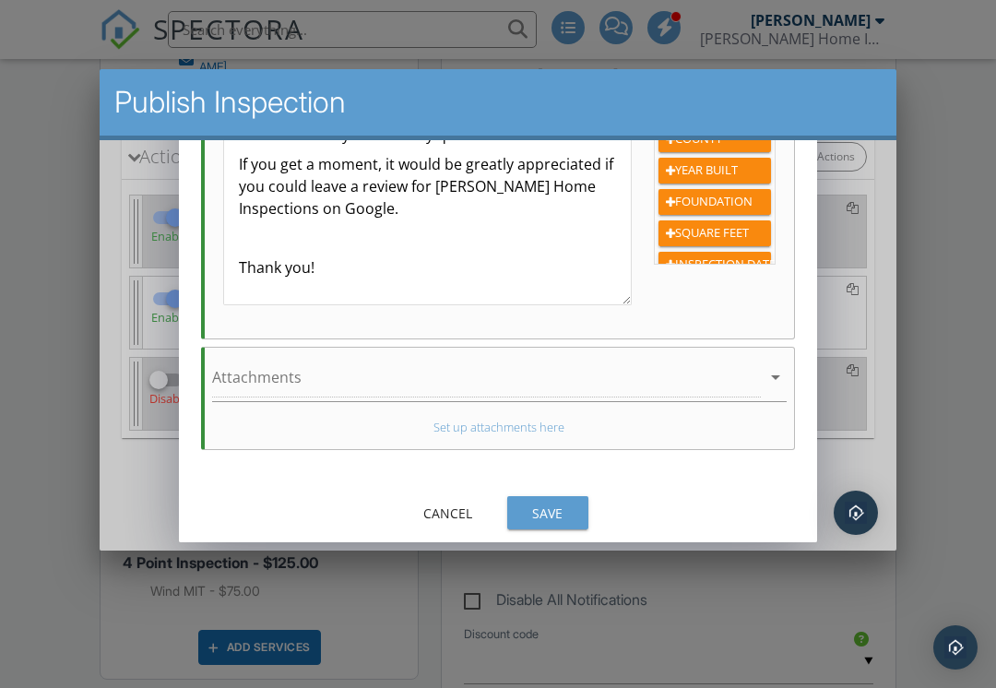
click at [565, 513] on div "Save" at bounding box center [548, 511] width 52 height 19
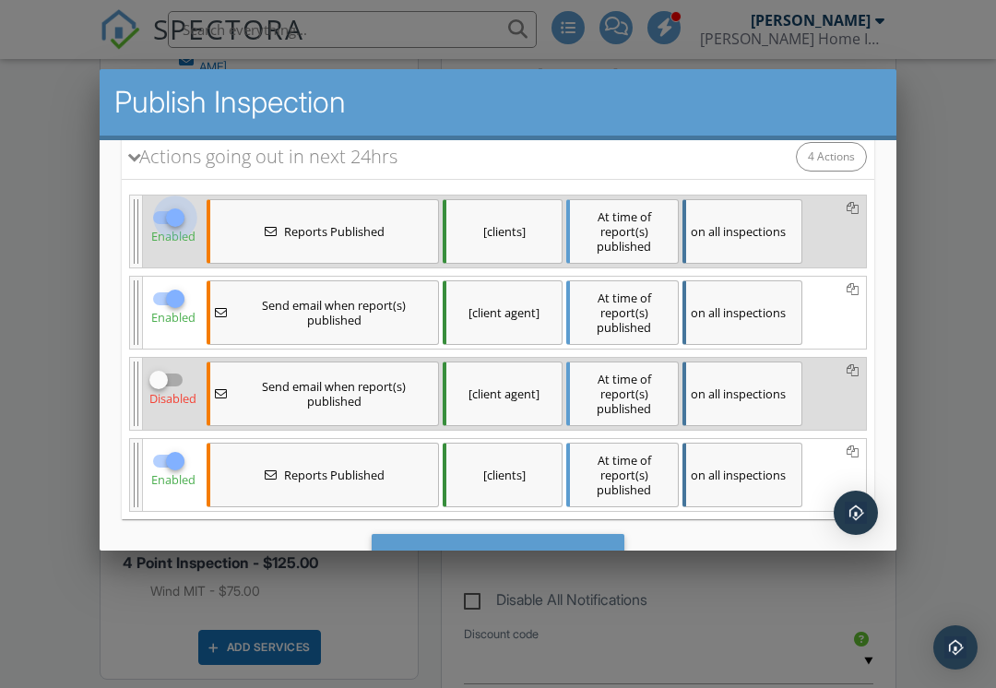
click at [173, 221] on div at bounding box center [175, 216] width 31 height 31
checkbox input "false"
click at [180, 289] on div at bounding box center [175, 297] width 31 height 31
checkbox input "false"
click at [853, 452] on icon at bounding box center [852, 451] width 12 height 13
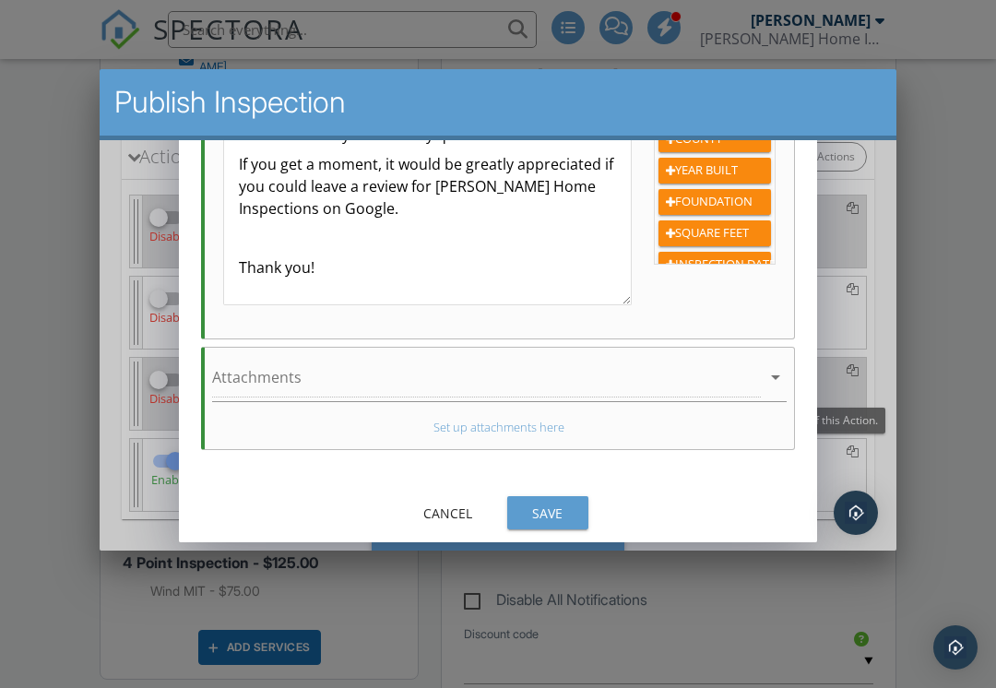
click at [448, 506] on div "Cancel" at bounding box center [448, 511] width 52 height 19
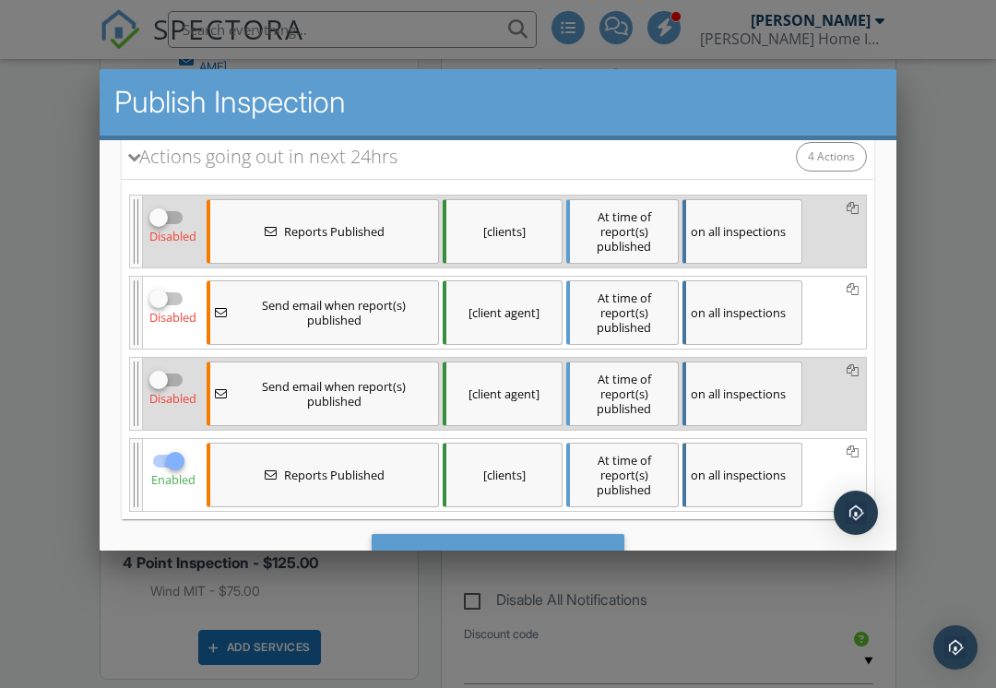
click at [535, 540] on div "Save & Publish" at bounding box center [499, 558] width 254 height 50
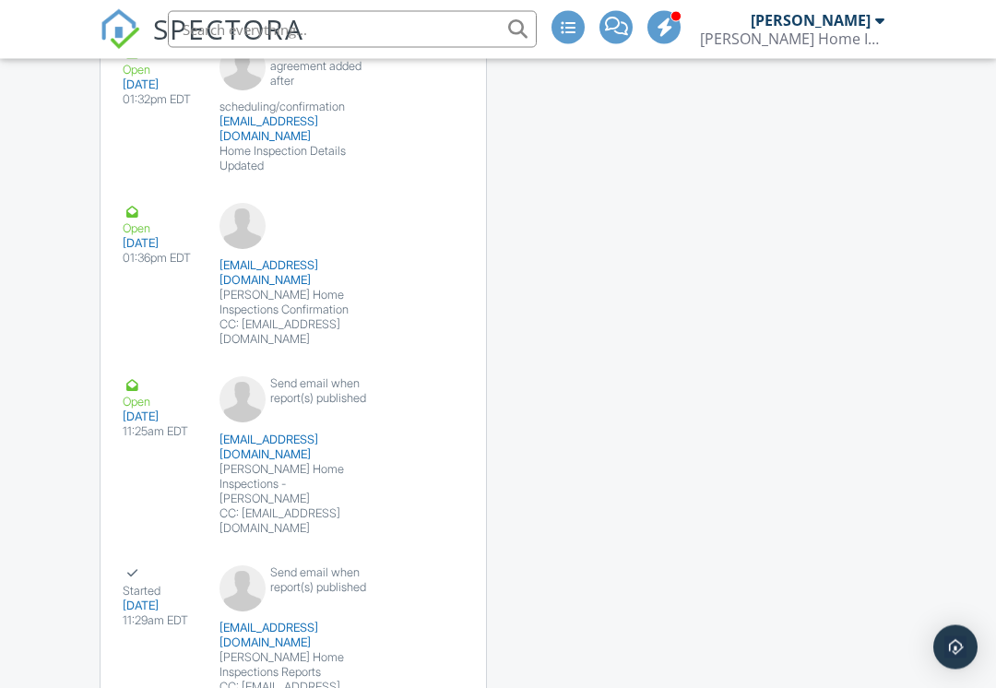
scroll to position [2701, 0]
